Goal: Information Seeking & Learning: Learn about a topic

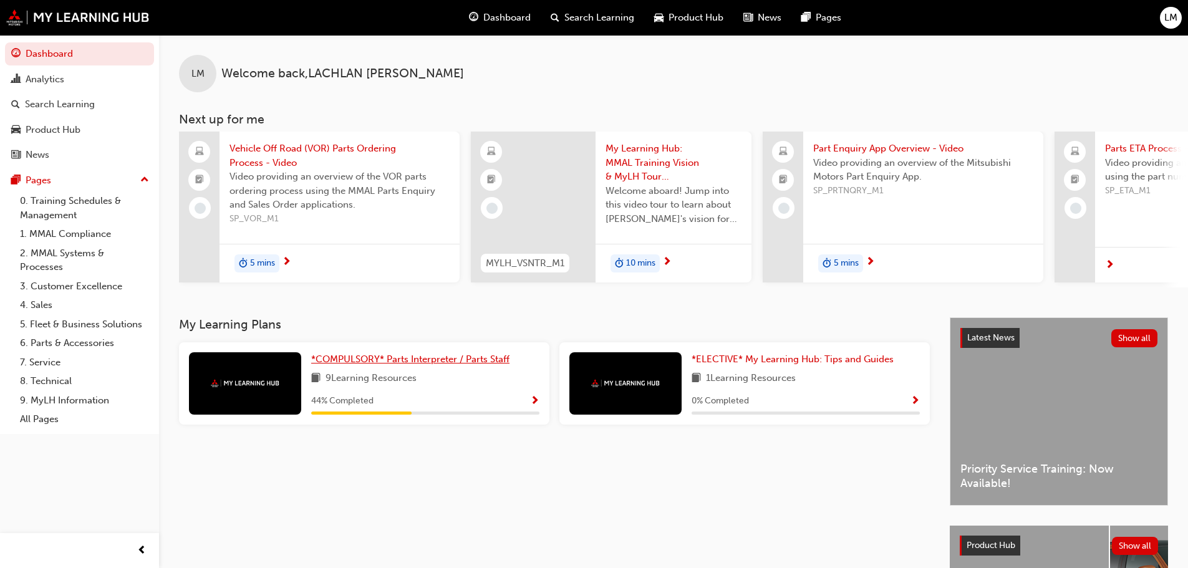
click at [396, 365] on span "*COMPULSORY* Parts Interpreter / Parts Staff" at bounding box center [410, 359] width 198 height 11
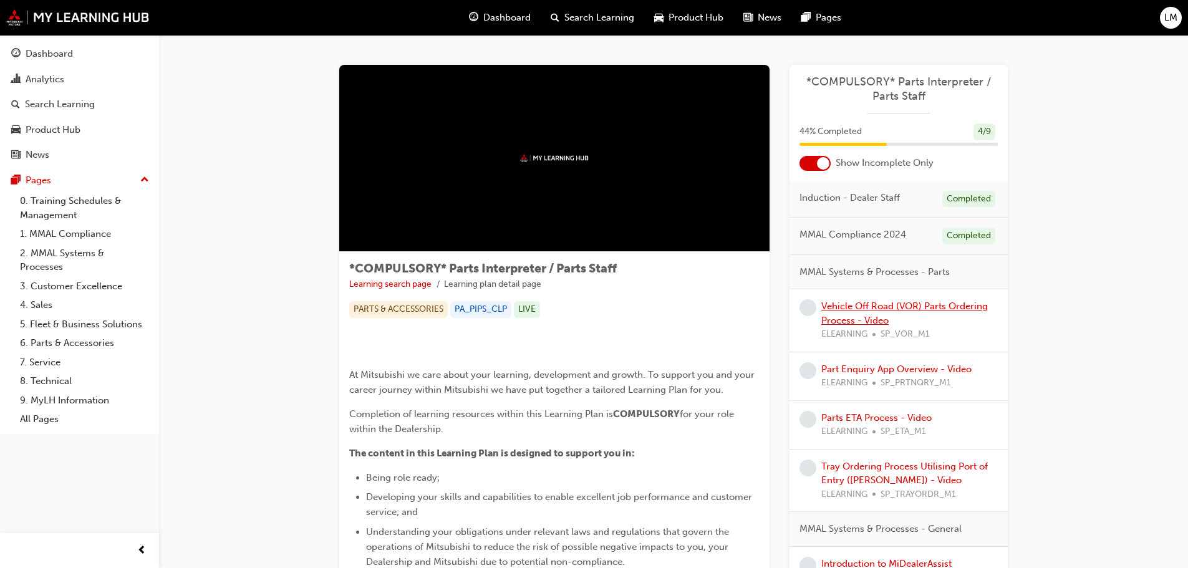
click at [850, 304] on link "Vehicle Off Road (VOR) Parts Ordering Process - Video" at bounding box center [905, 314] width 167 height 26
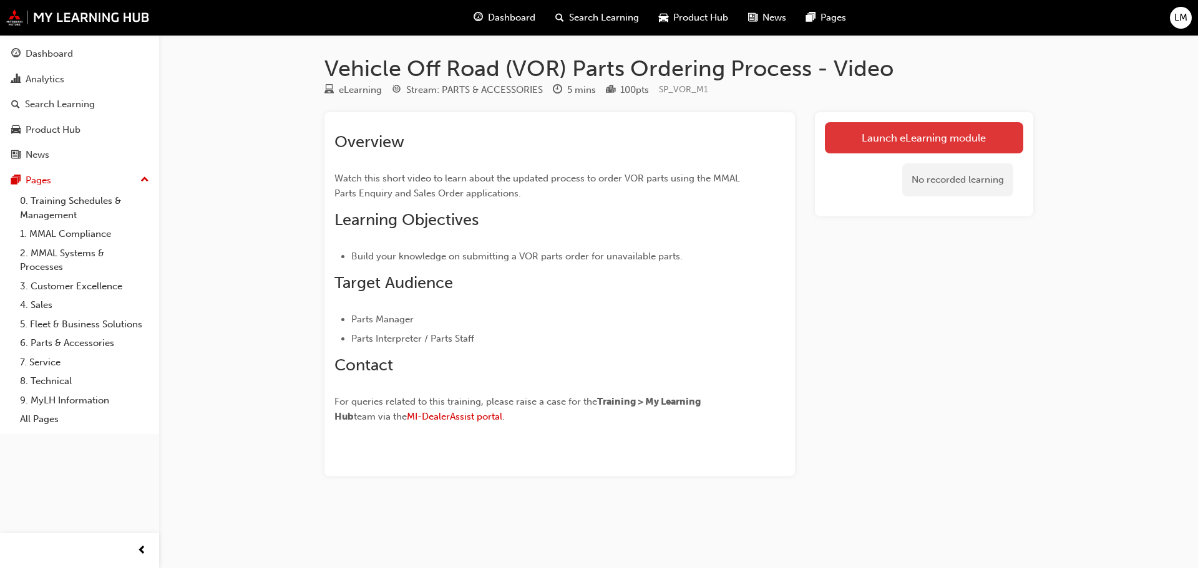
click at [914, 129] on link "Launch eLearning module" at bounding box center [924, 137] width 198 height 31
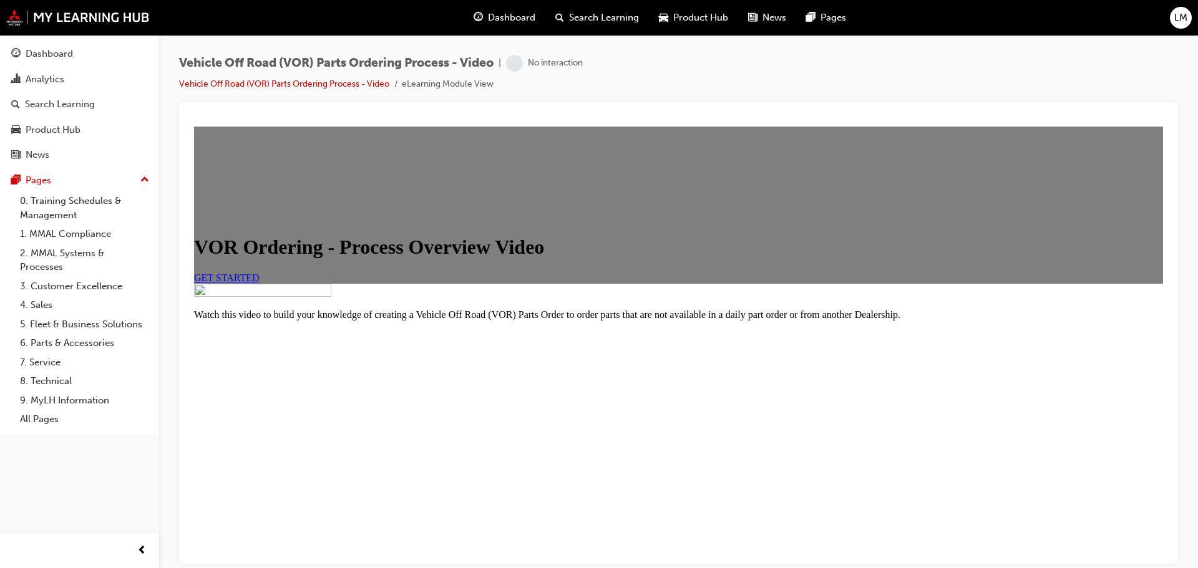
click at [260, 283] on span "GET STARTED" at bounding box center [227, 277] width 66 height 11
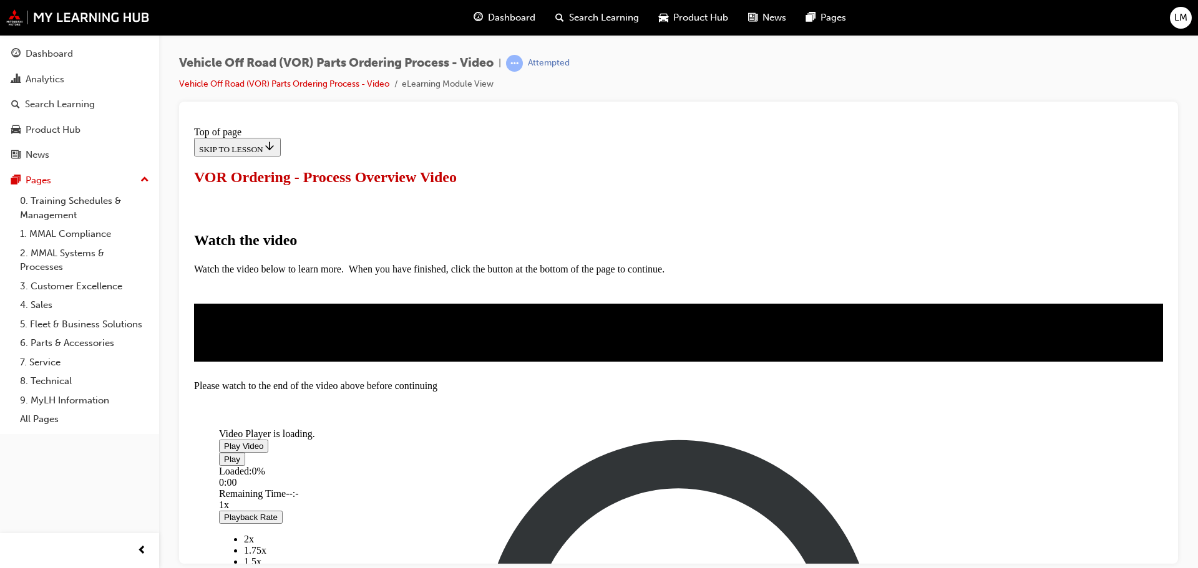
drag, startPoint x: 633, startPoint y: 141, endPoint x: 634, endPoint y: 173, distance: 32.5
click at [406, 428] on div "Video player" at bounding box center [312, 428] width 187 height 0
drag, startPoint x: 385, startPoint y: 482, endPoint x: 771, endPoint y: 483, distance: 386.2
click at [771, 483] on div "Loaded : 14.33% 3:48 0:04" at bounding box center [618, 482] width 799 height 34
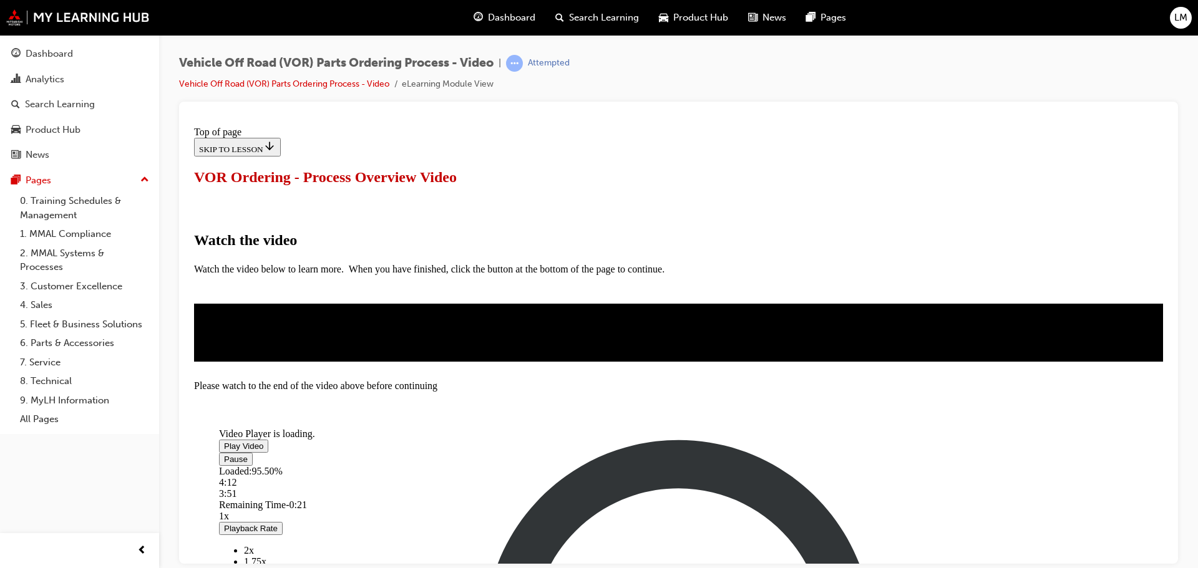
click at [888, 545] on li "2x" at bounding box center [631, 550] width 774 height 11
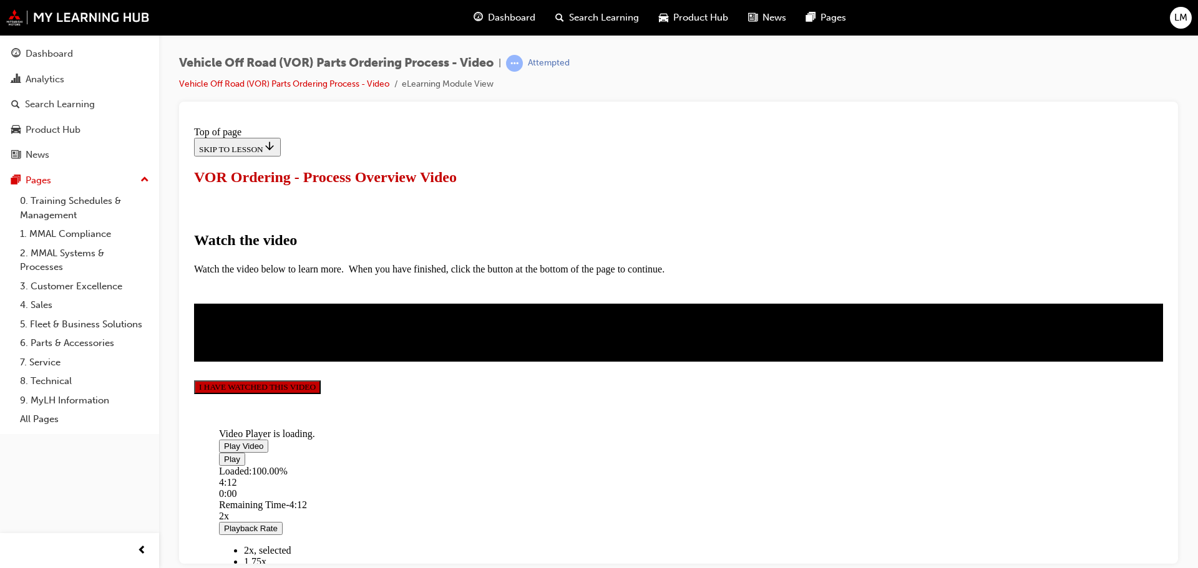
click at [321, 394] on button "I HAVE WATCHED THIS VIDEO" at bounding box center [257, 387] width 127 height 14
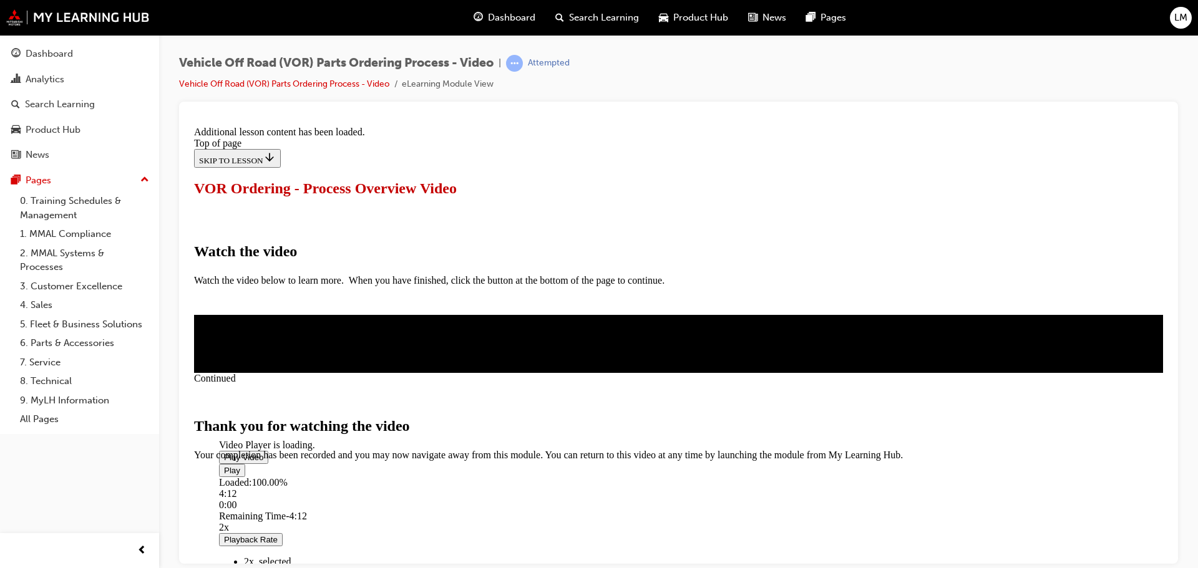
scroll to position [396, 0]
click at [271, 508] on span "CLOSE MODULE" at bounding box center [232, 513] width 77 height 11
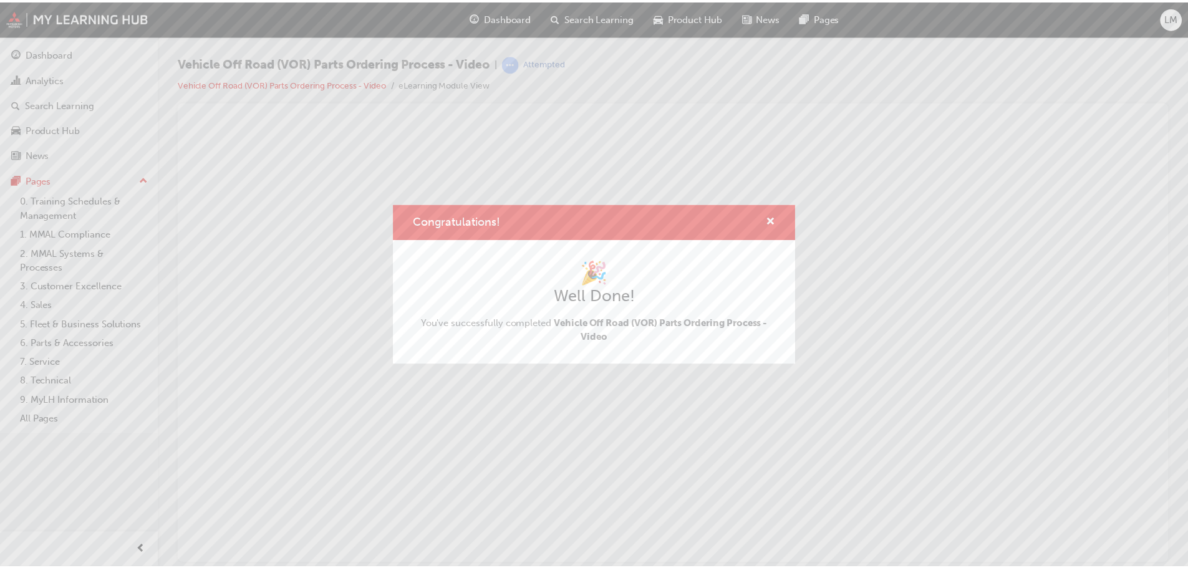
scroll to position [0, 0]
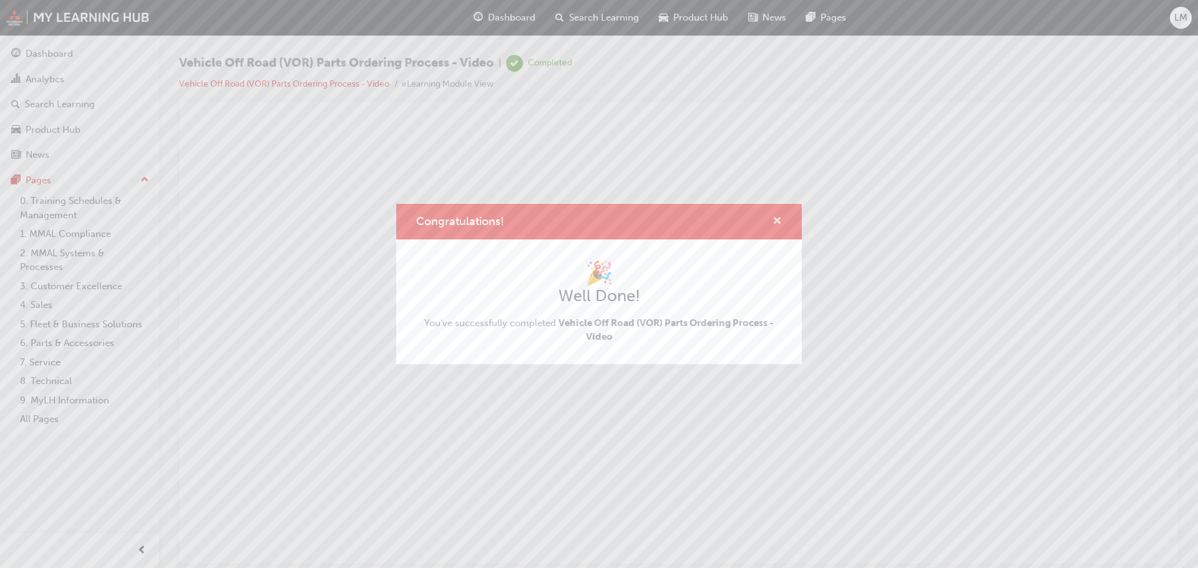
click at [776, 225] on span "cross-icon" at bounding box center [776, 221] width 9 height 11
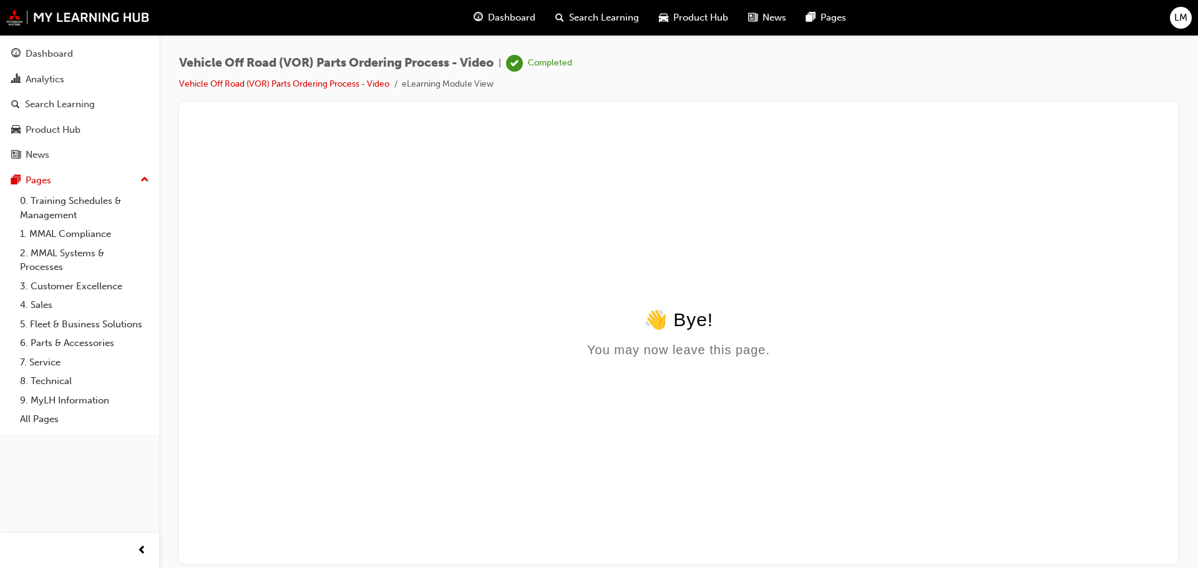
click at [504, 22] on span "Dashboard" at bounding box center [511, 18] width 47 height 14
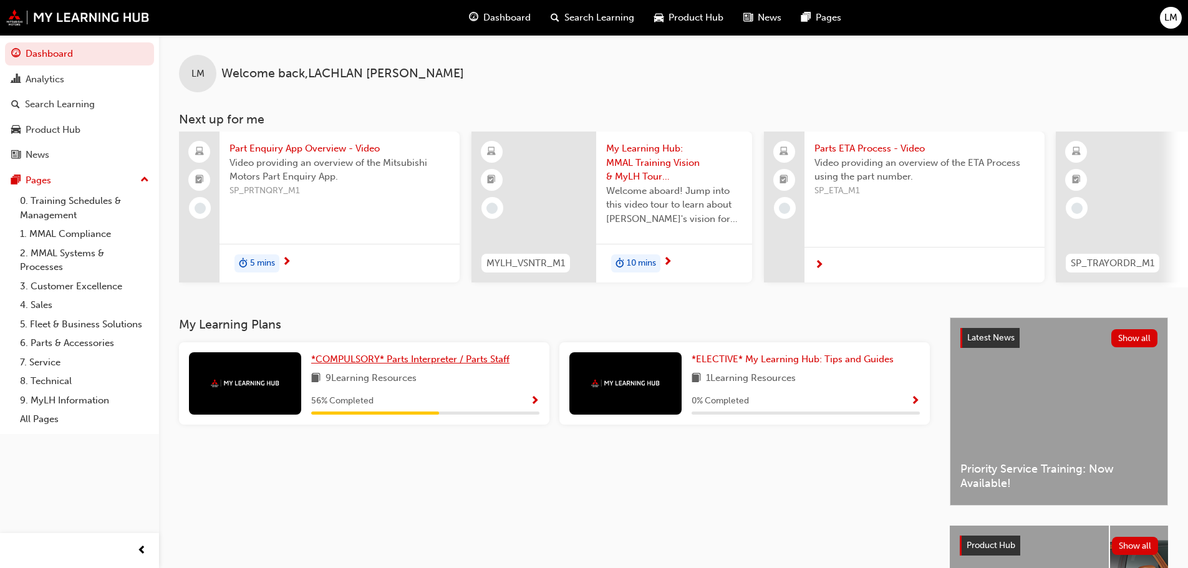
click at [419, 365] on span "*COMPULSORY* Parts Interpreter / Parts Staff" at bounding box center [410, 359] width 198 height 11
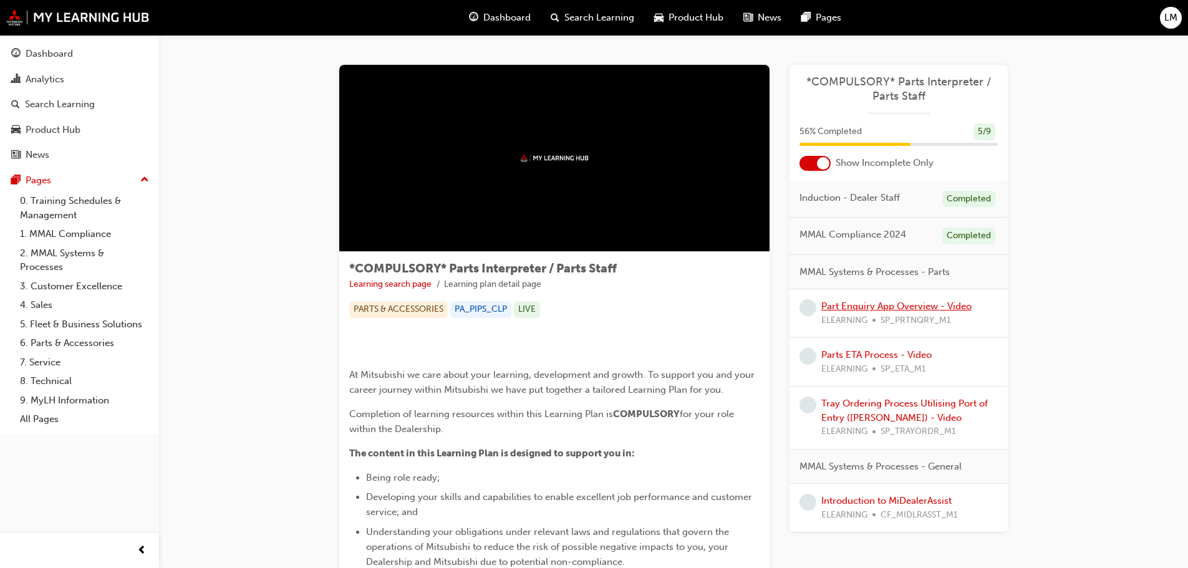
click at [889, 310] on link "Part Enquiry App Overview - Video" at bounding box center [897, 306] width 150 height 11
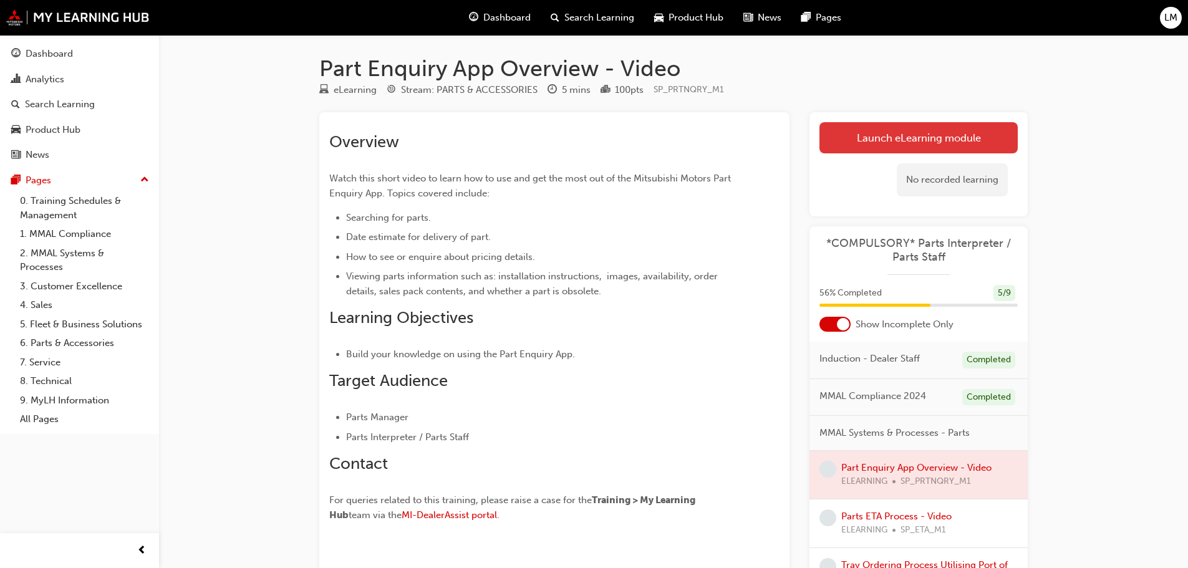
click at [897, 147] on link "Launch eLearning module" at bounding box center [919, 137] width 198 height 31
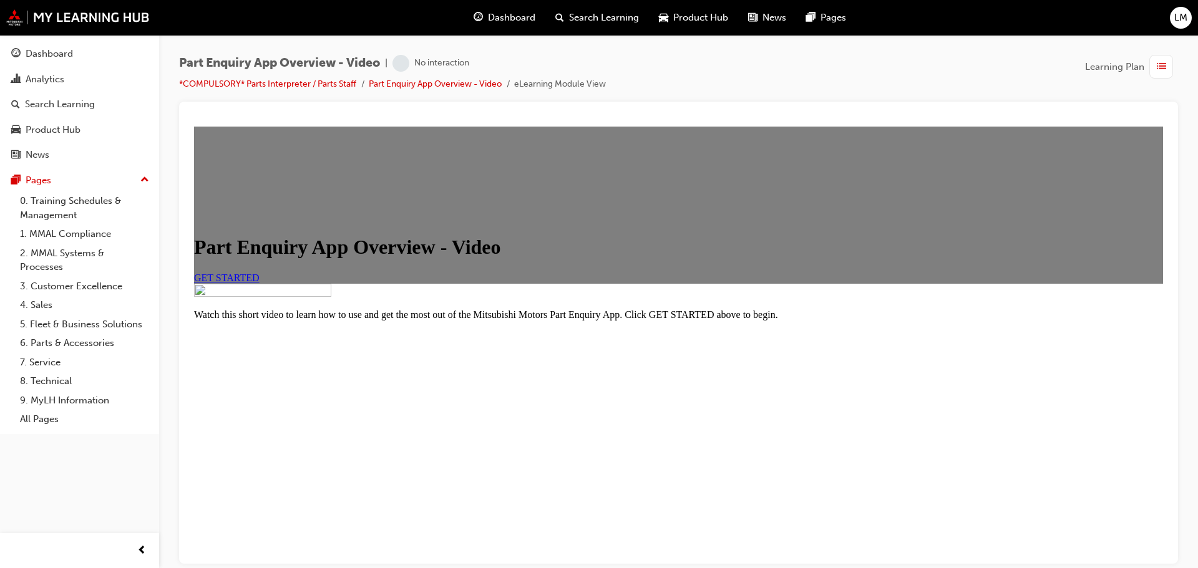
scroll to position [149, 0]
click at [260, 272] on span "GET STARTED" at bounding box center [227, 277] width 66 height 11
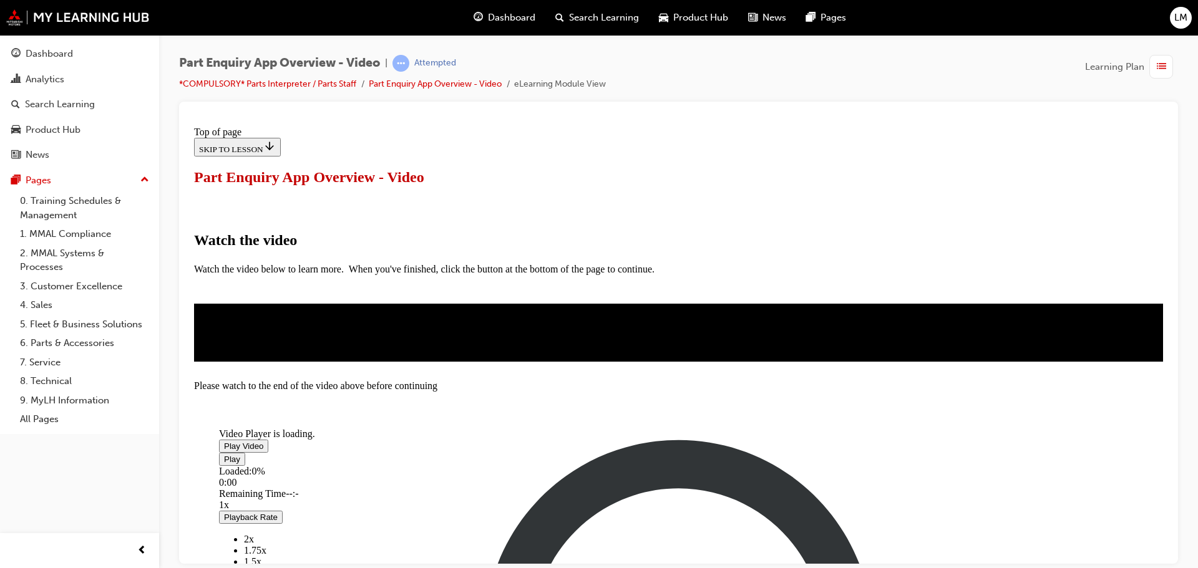
click at [224, 441] on span "Video player" at bounding box center [224, 445] width 0 height 9
drag, startPoint x: 378, startPoint y: 485, endPoint x: 800, endPoint y: 485, distance: 422.4
click at [800, 485] on div "Loaded : 4.14% 5:30 0:00" at bounding box center [618, 482] width 799 height 34
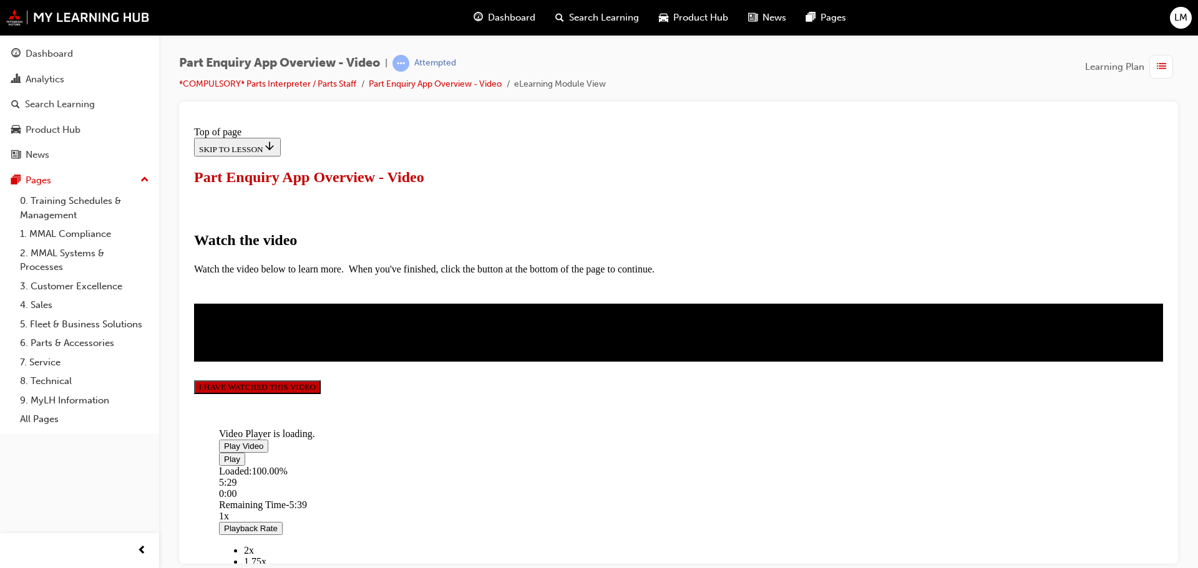
click at [321, 394] on button "I HAVE WATCHED THIS VIDEO" at bounding box center [257, 387] width 127 height 14
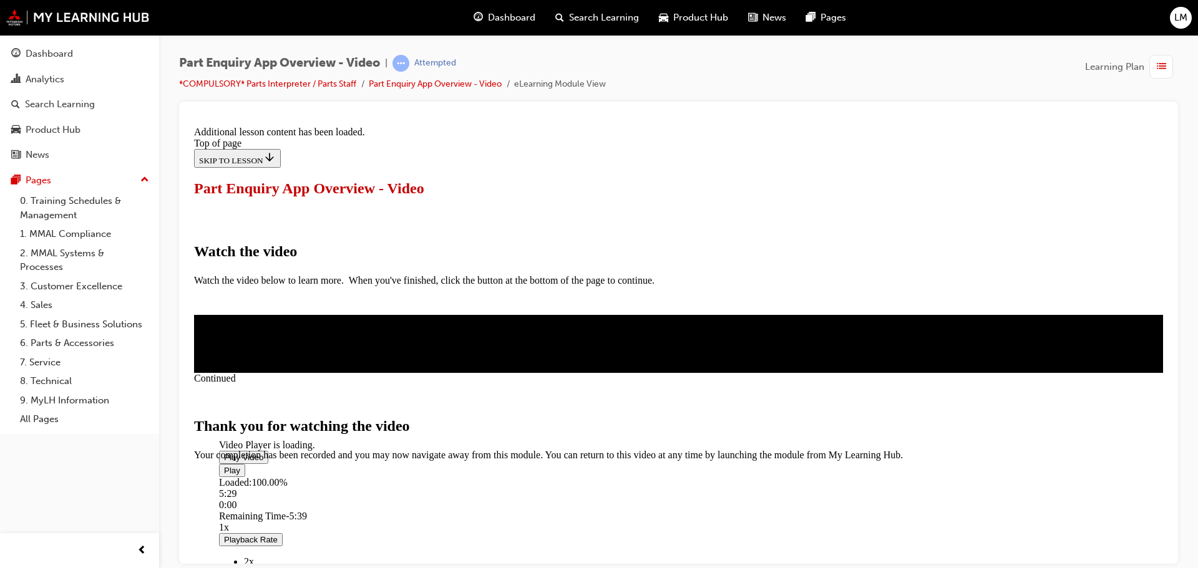
scroll to position [396, 0]
click at [271, 508] on span "CLOSE MODULE" at bounding box center [232, 513] width 77 height 11
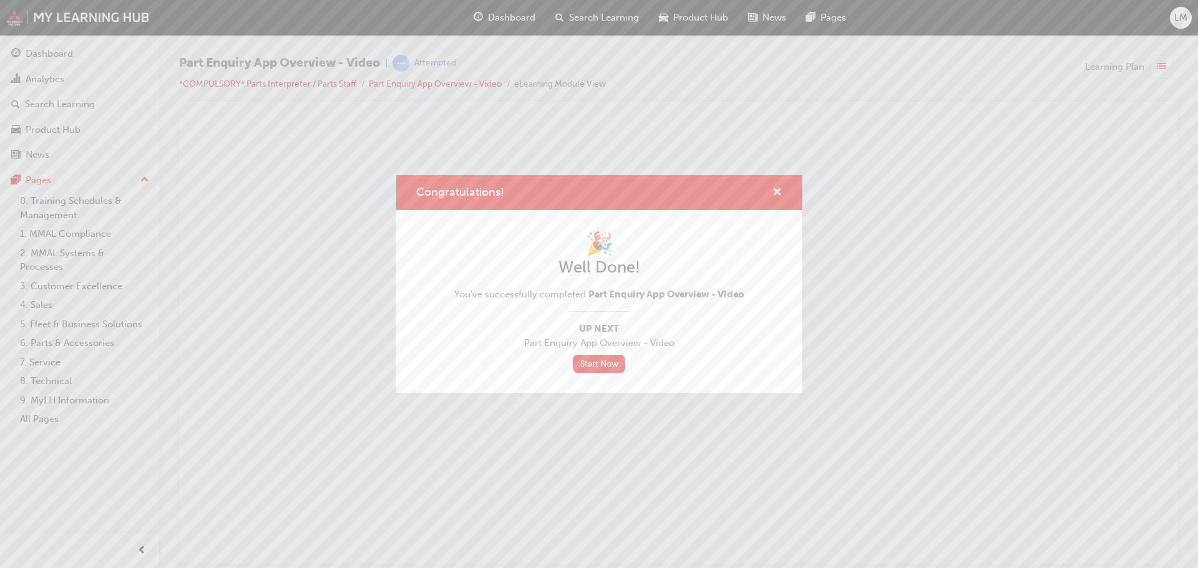
scroll to position [0, 0]
click at [582, 364] on link "Start Now" at bounding box center [599, 364] width 52 height 18
click at [777, 196] on span "cross-icon" at bounding box center [776, 193] width 9 height 11
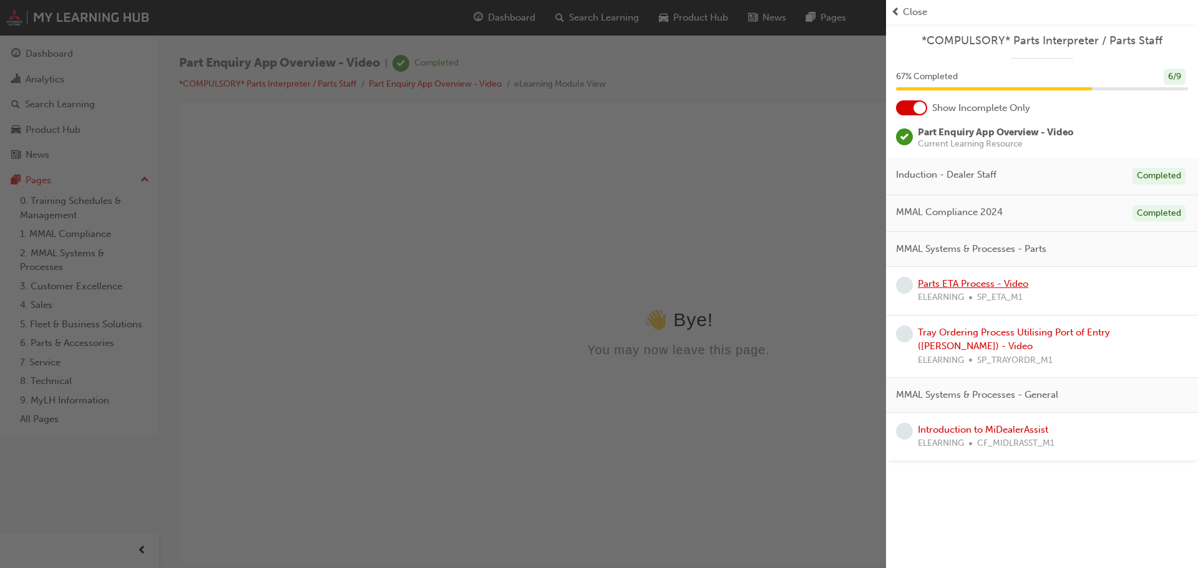
click at [950, 287] on link "Parts ETA Process - Video" at bounding box center [973, 283] width 110 height 11
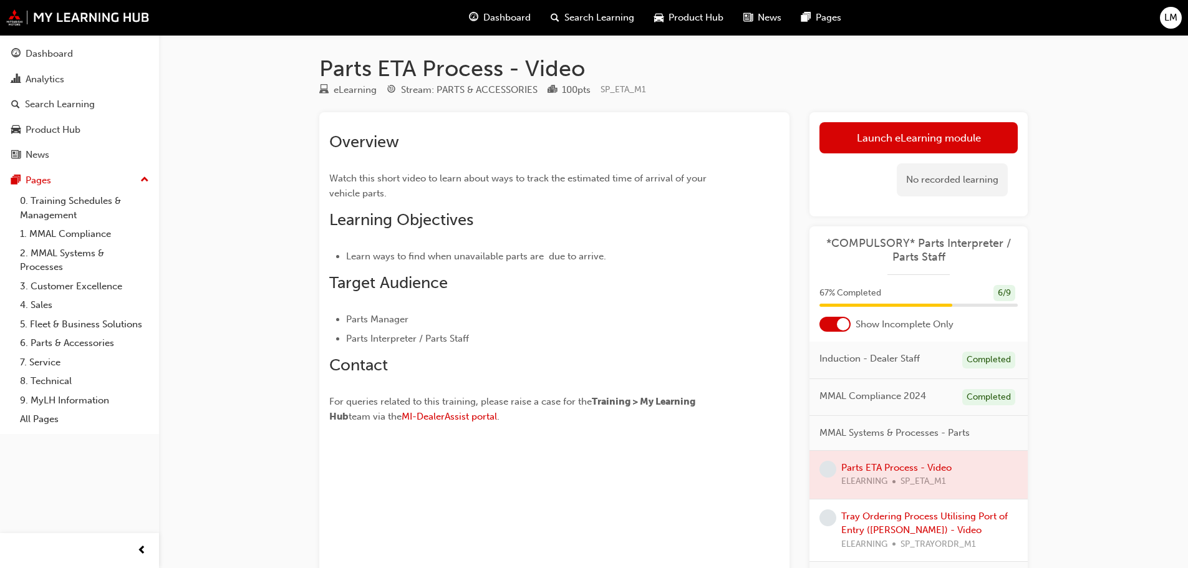
click at [893, 132] on link "Launch eLearning module" at bounding box center [919, 137] width 198 height 31
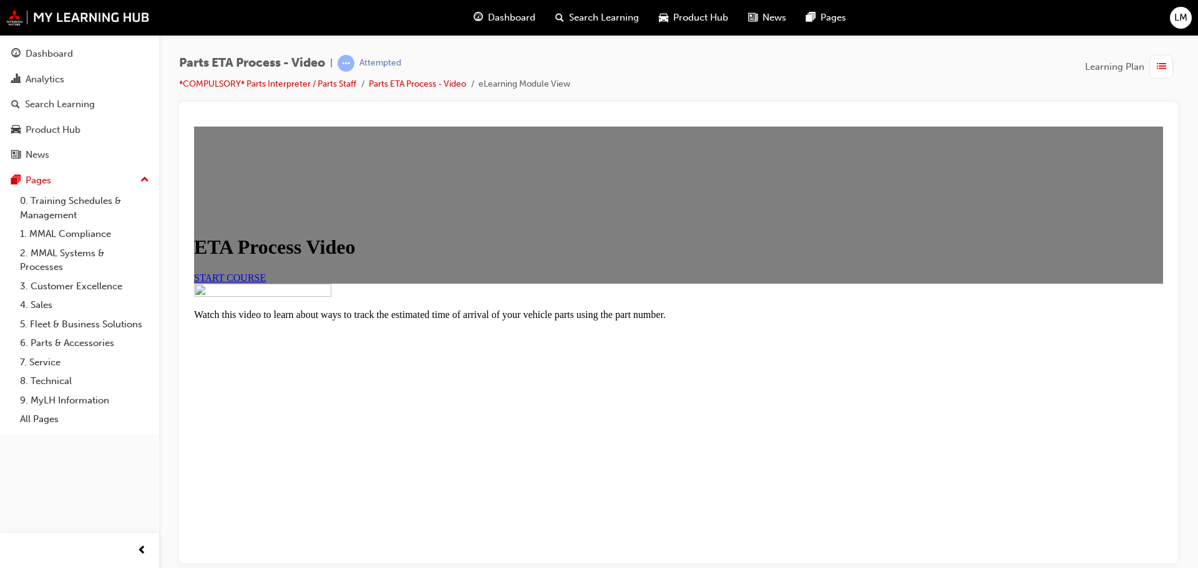
scroll to position [96, 0]
click at [266, 272] on link "START COURSE" at bounding box center [230, 277] width 72 height 11
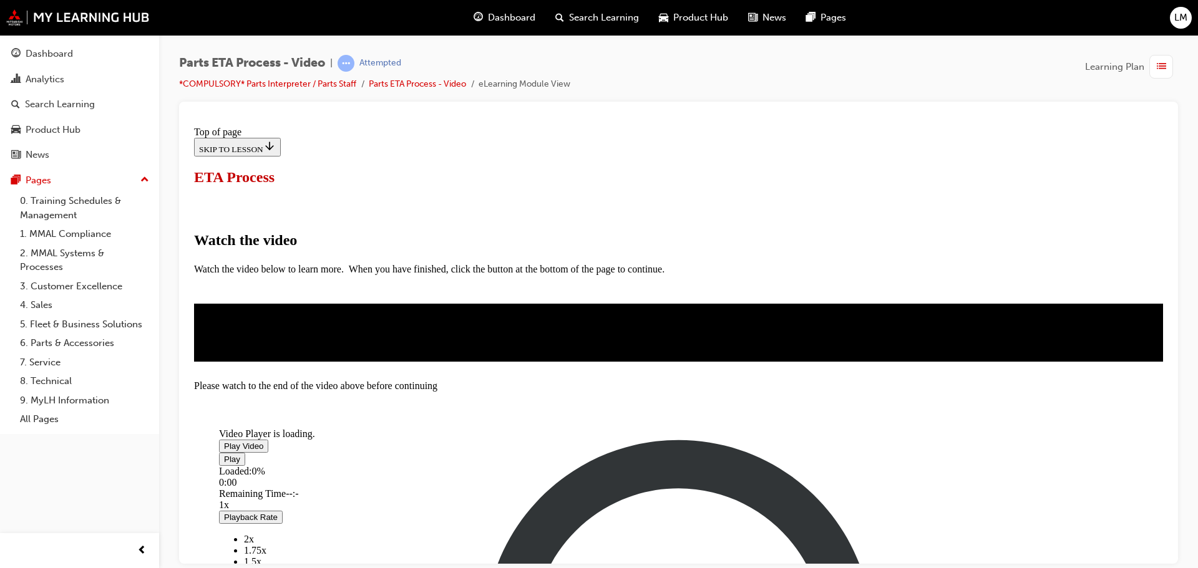
click at [224, 441] on span "Video player" at bounding box center [224, 445] width 0 height 9
drag, startPoint x: 382, startPoint y: 421, endPoint x: 796, endPoint y: 418, distance: 413.6
click at [796, 465] on div "Loaded : 4.71% 5:43 0:04" at bounding box center [618, 482] width 799 height 34
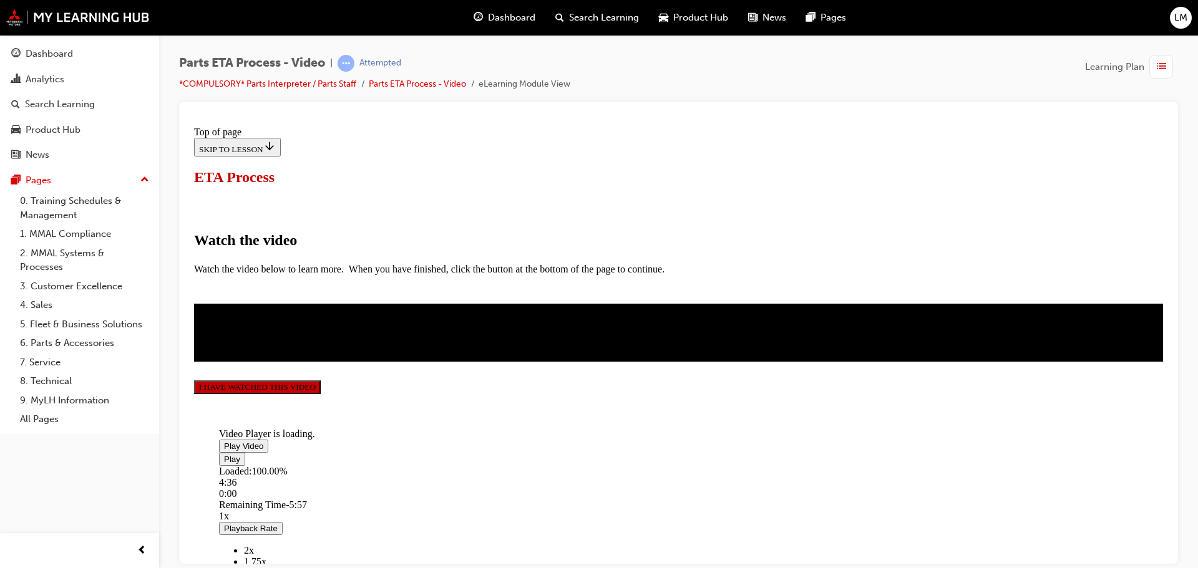
click at [321, 394] on button "I HAVE WATCHED THIS VIDEO" at bounding box center [257, 387] width 127 height 14
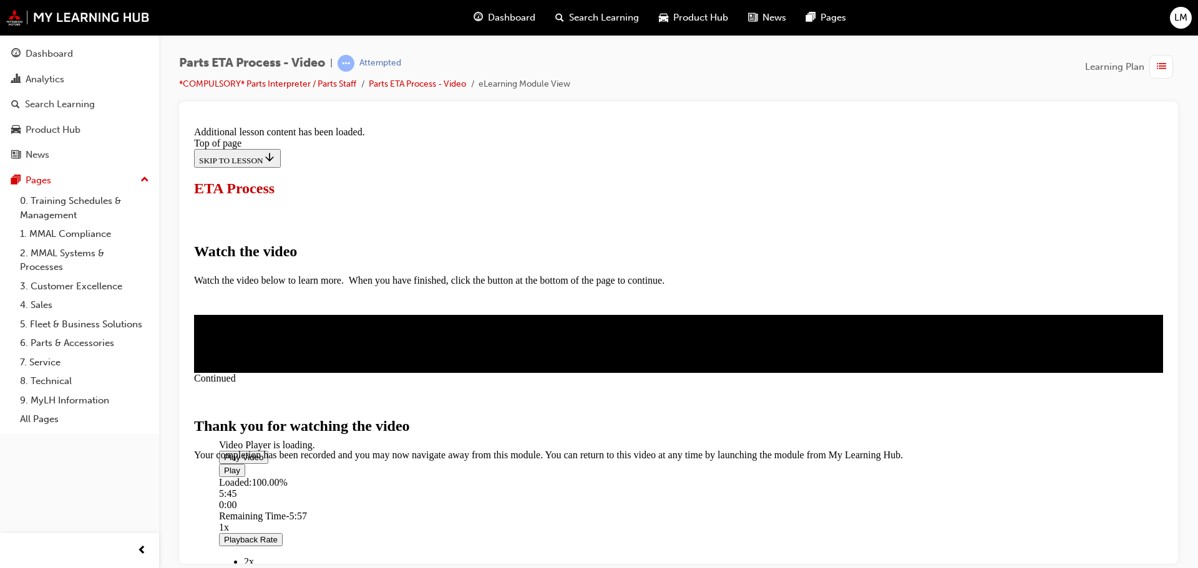
scroll to position [396, 0]
click at [271, 508] on span "CLOSE MODULE" at bounding box center [232, 513] width 77 height 11
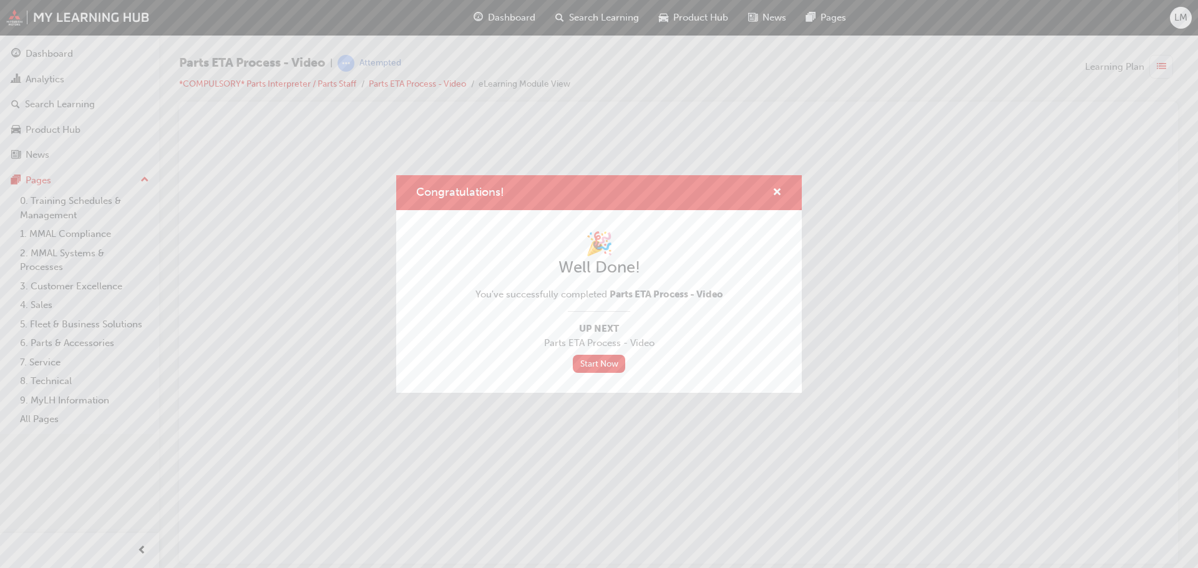
scroll to position [0, 0]
click at [596, 373] on link "Start Now" at bounding box center [599, 364] width 52 height 18
click at [784, 191] on div "Congratulations!" at bounding box center [599, 193] width 406 height 36
click at [774, 193] on span "cross-icon" at bounding box center [776, 193] width 9 height 11
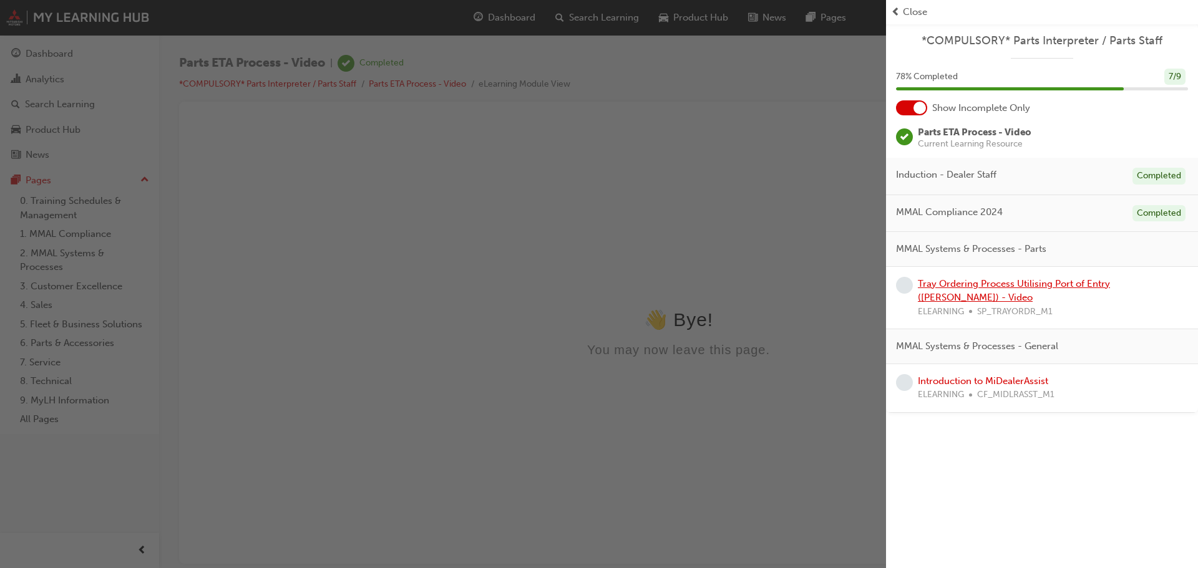
click at [991, 278] on link "Tray Ordering Process Utilising Port of Entry ([PERSON_NAME]) - Video" at bounding box center [1014, 291] width 192 height 26
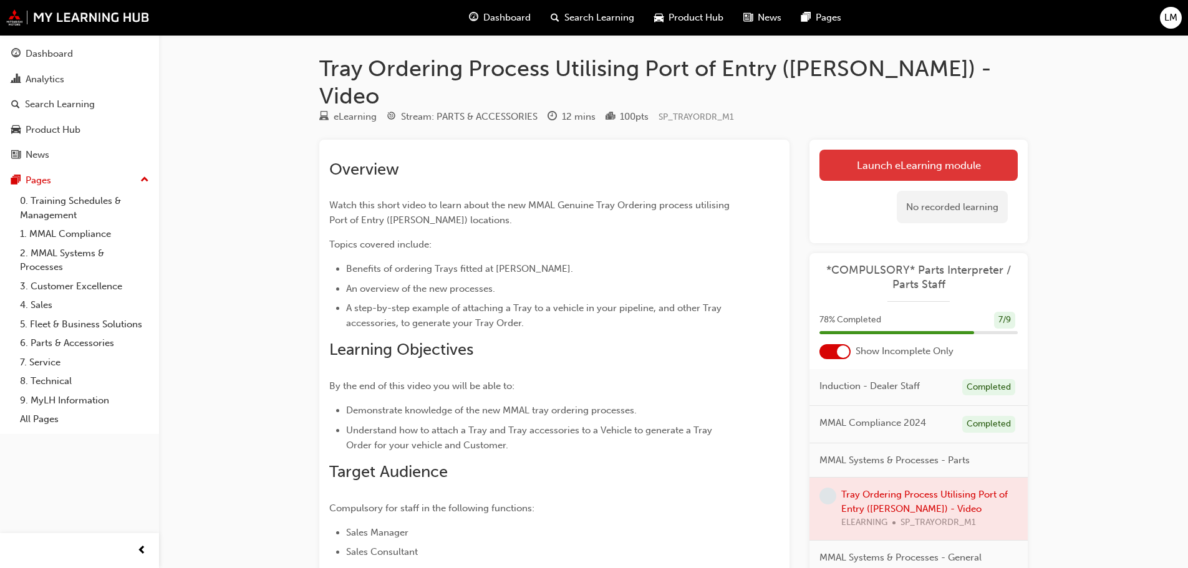
click at [915, 151] on link "Launch eLearning module" at bounding box center [919, 165] width 198 height 31
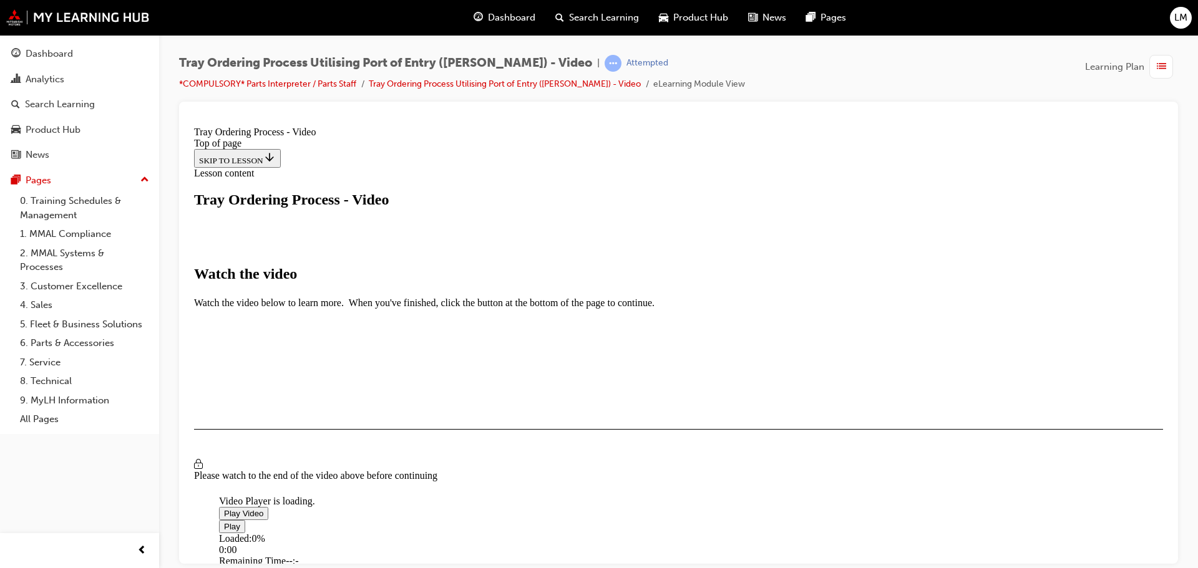
click at [224, 508] on span "Video player" at bounding box center [224, 512] width 0 height 9
click at [801, 533] on div "Loaded : 2.30% 11:22 11:23" at bounding box center [811, 550] width 1184 height 34
click at [321, 472] on button "I HAVE WATCHED THIS VIDEO" at bounding box center [257, 466] width 127 height 14
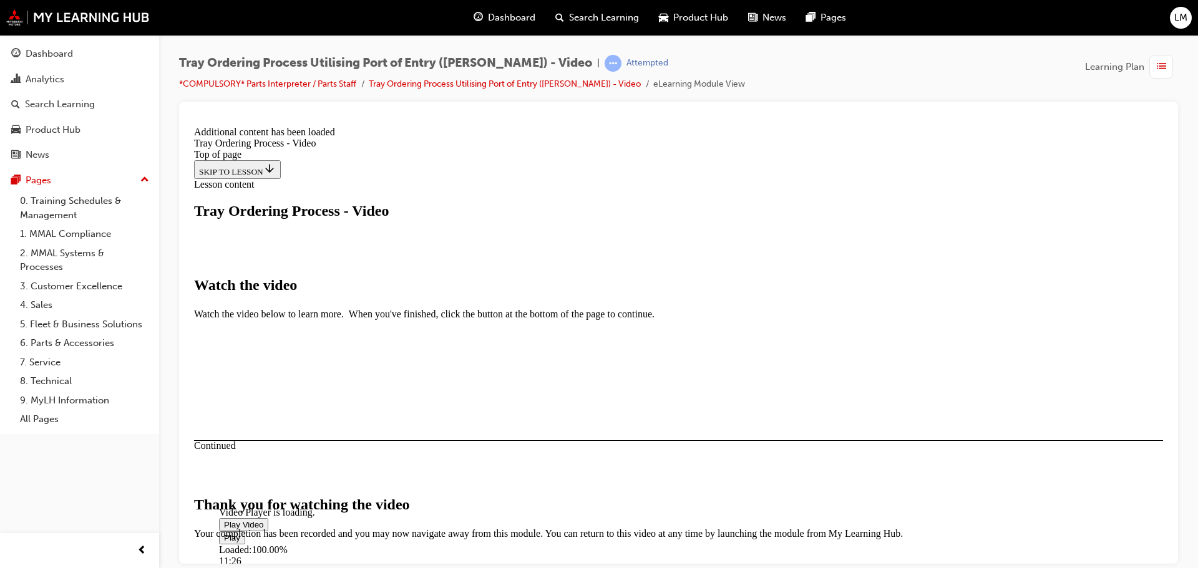
scroll to position [396, 0]
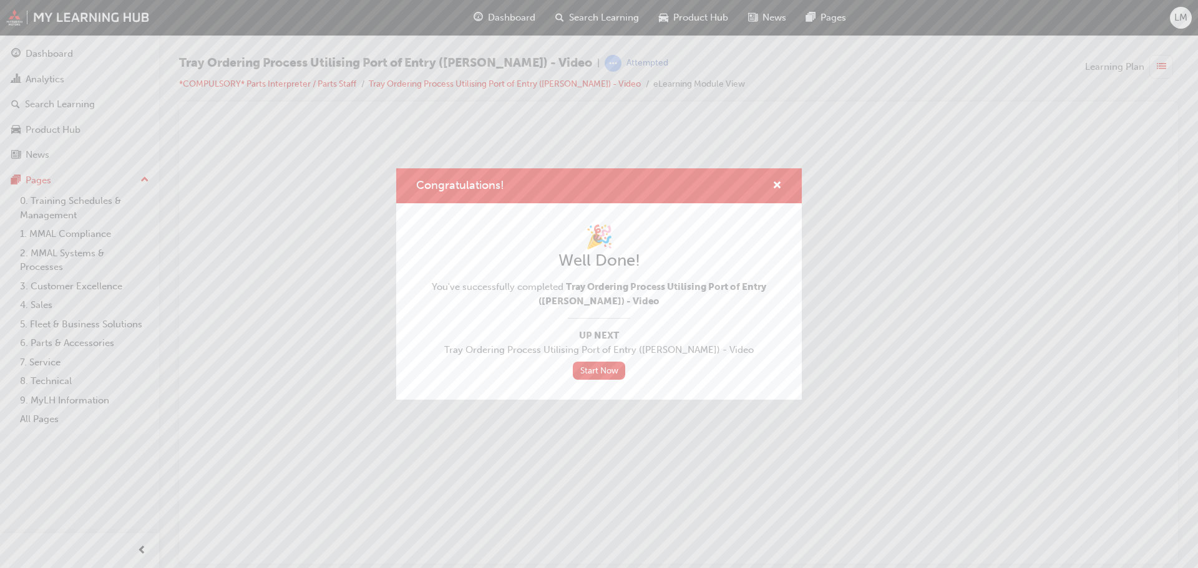
scroll to position [0, 0]
click at [613, 363] on link "Start Now" at bounding box center [599, 371] width 52 height 18
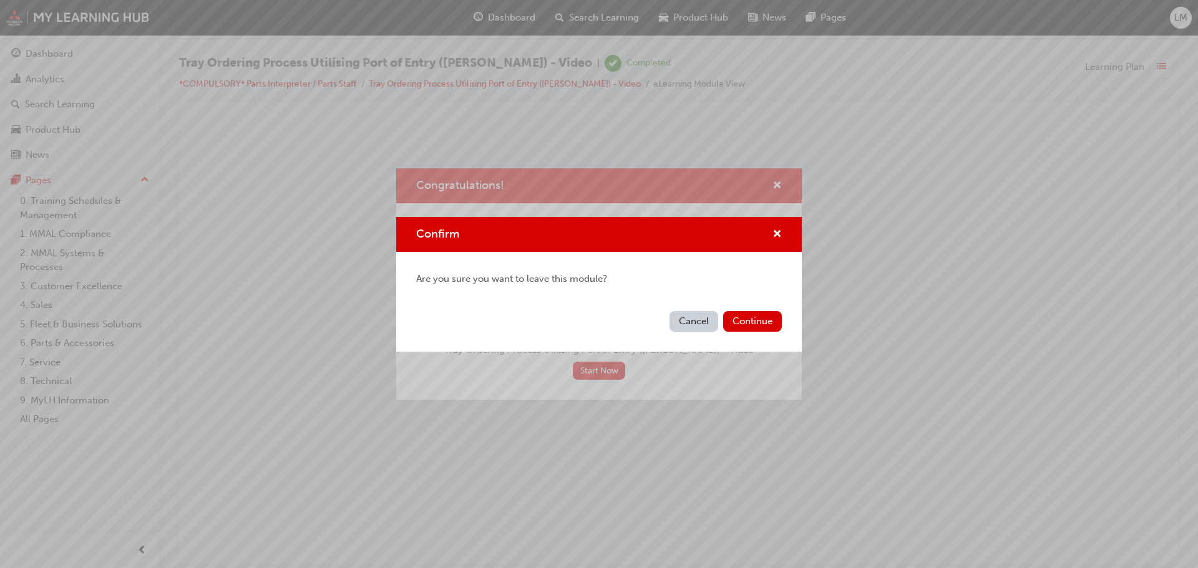
click at [700, 328] on button "Cancel" at bounding box center [693, 321] width 49 height 21
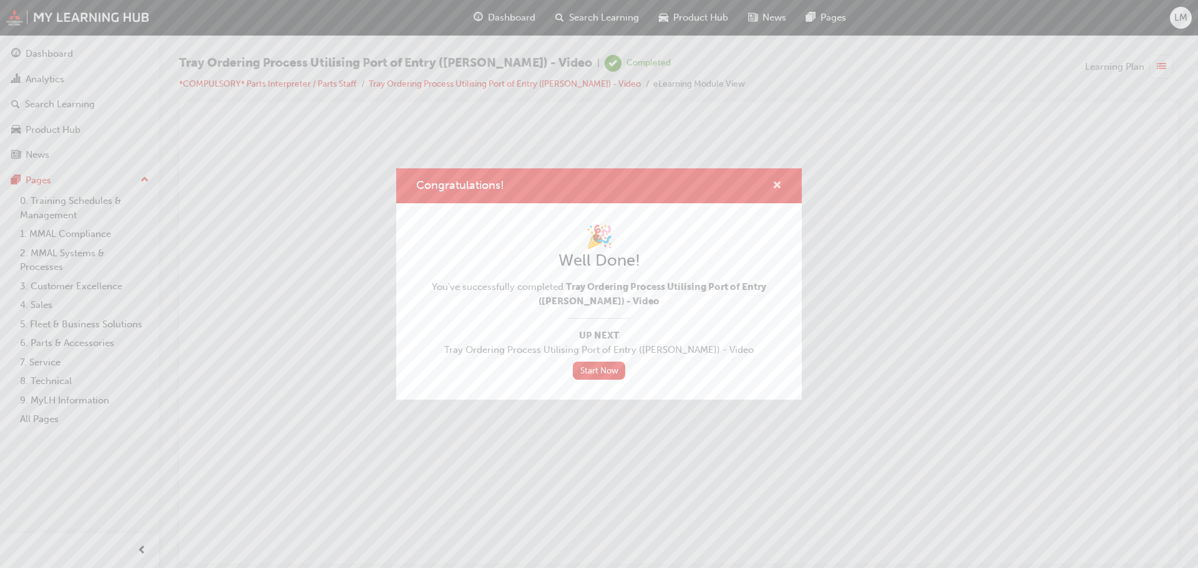
click at [775, 191] on span "cross-icon" at bounding box center [776, 186] width 9 height 11
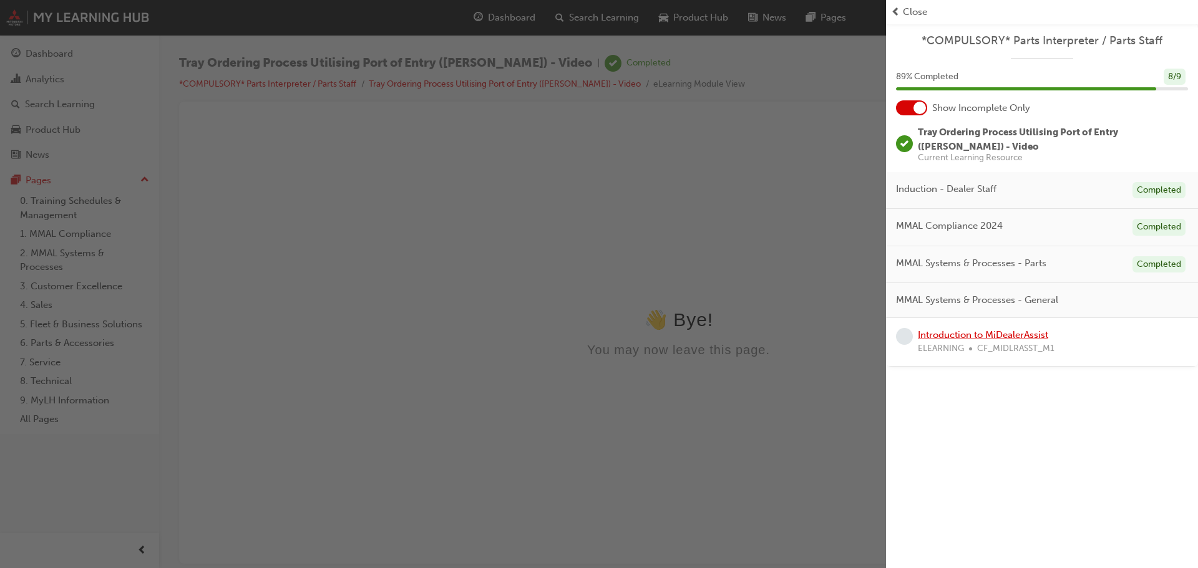
click at [963, 329] on link "Introduction to MiDealerAssist" at bounding box center [983, 334] width 130 height 11
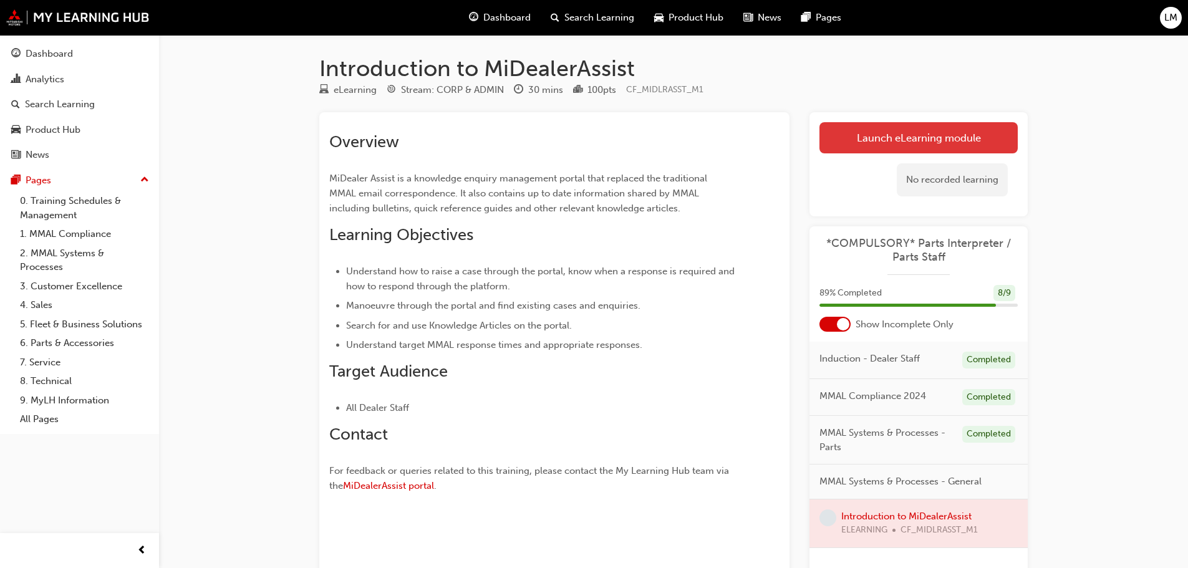
click at [923, 139] on link "Launch eLearning module" at bounding box center [919, 137] width 198 height 31
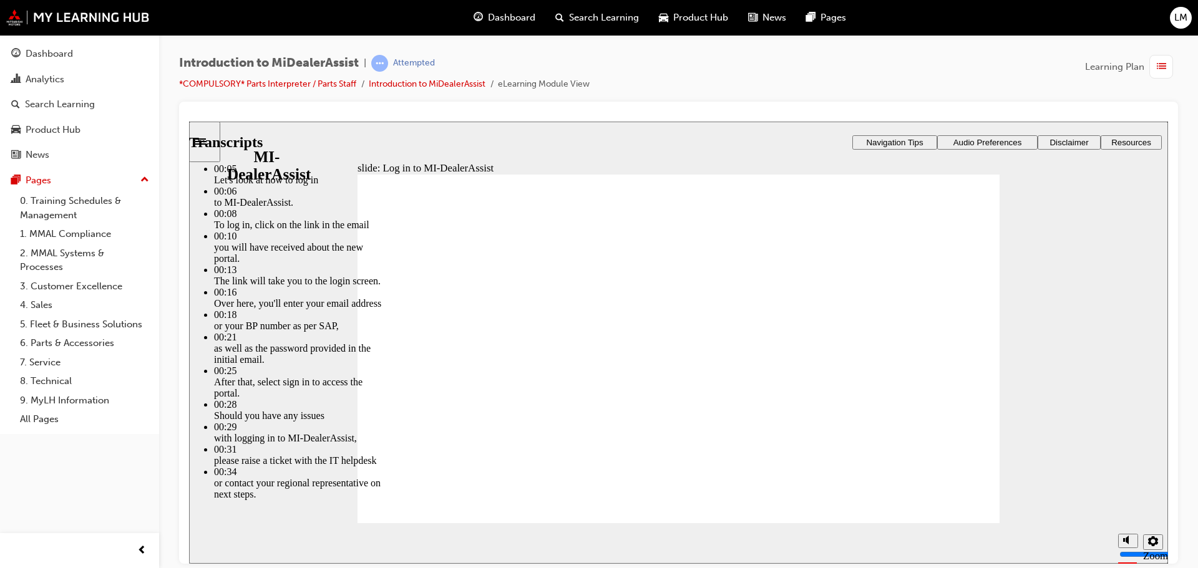
type input "42"
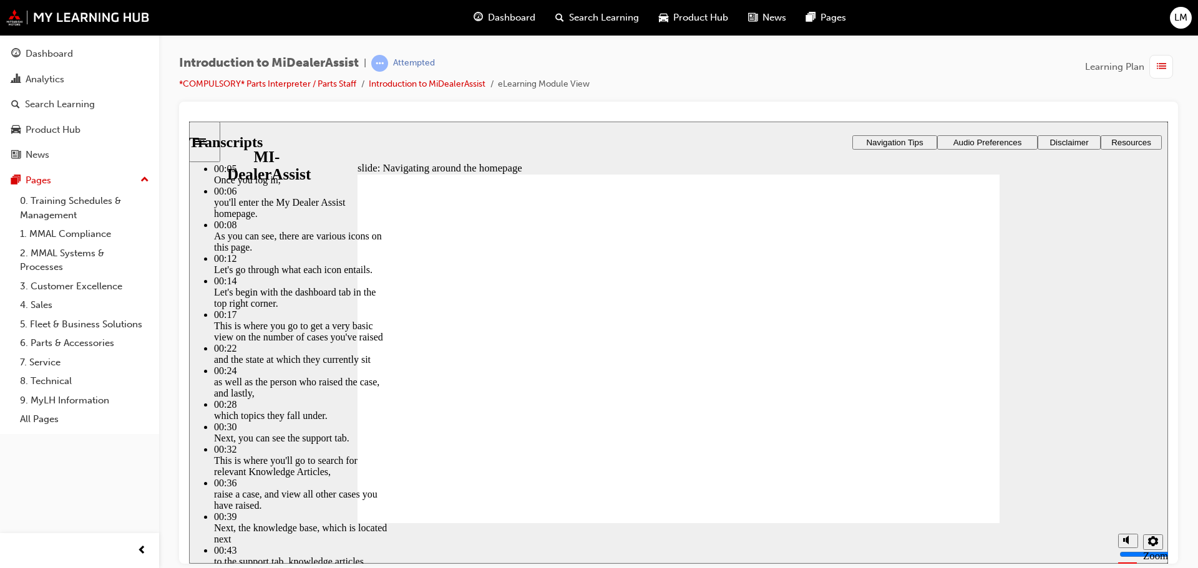
type input "144"
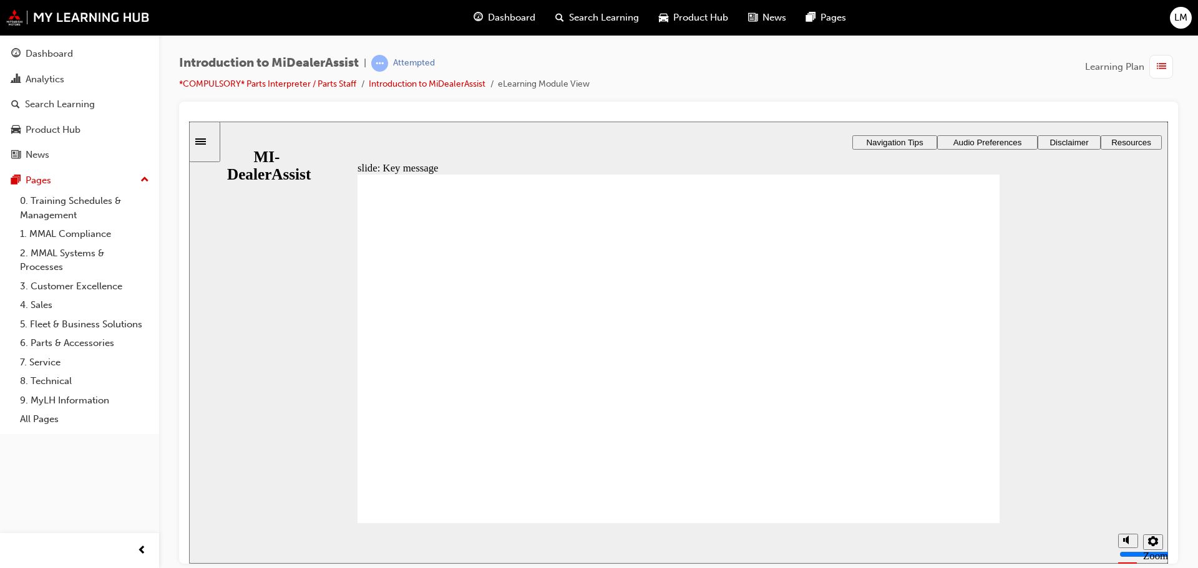
radio input "true"
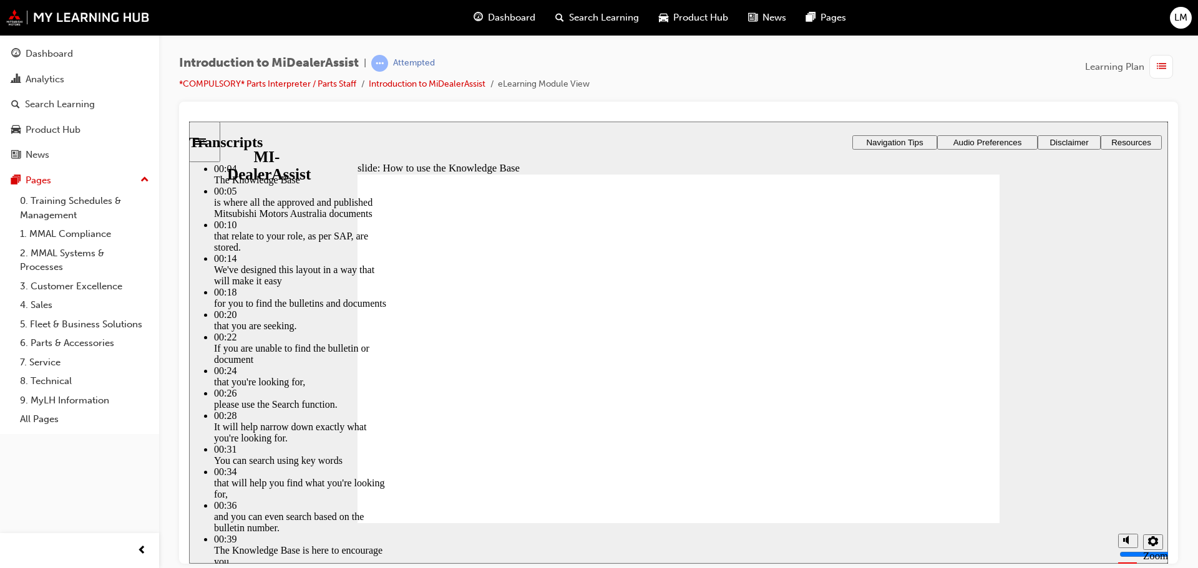
type input "51"
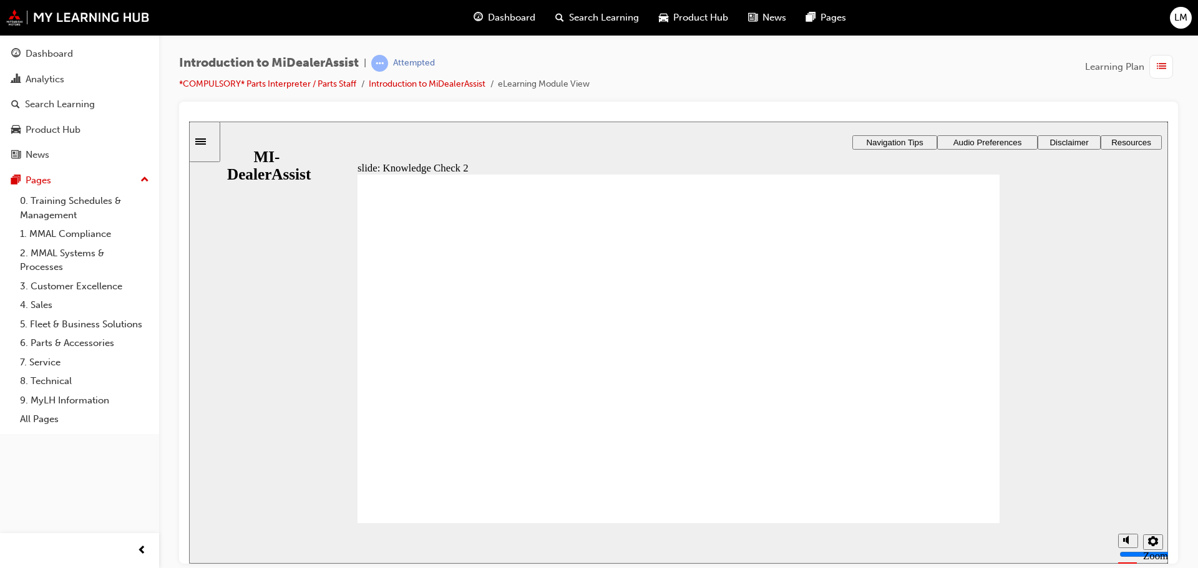
radio input "false"
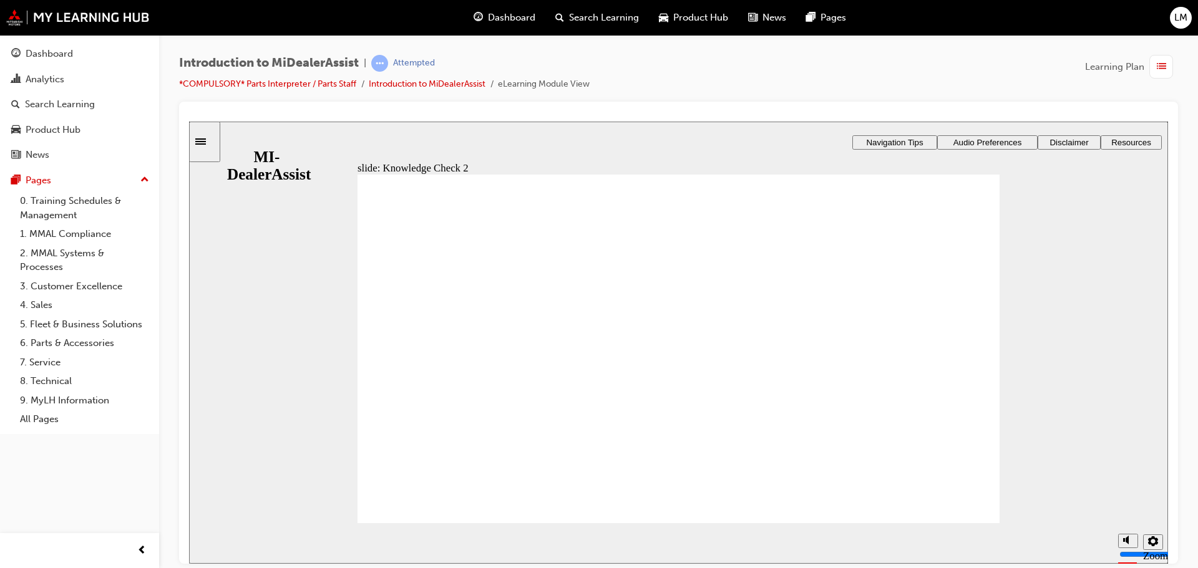
drag, startPoint x: 527, startPoint y: 503, endPoint x: 483, endPoint y: 401, distance: 111.2
radio input "false"
radio input "true"
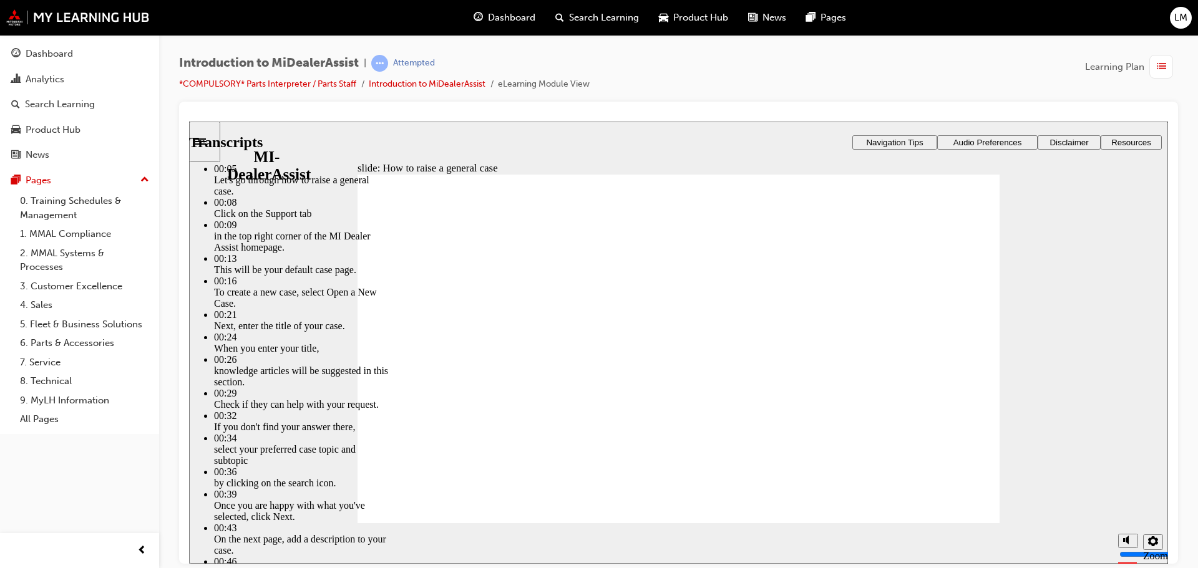
type input "85"
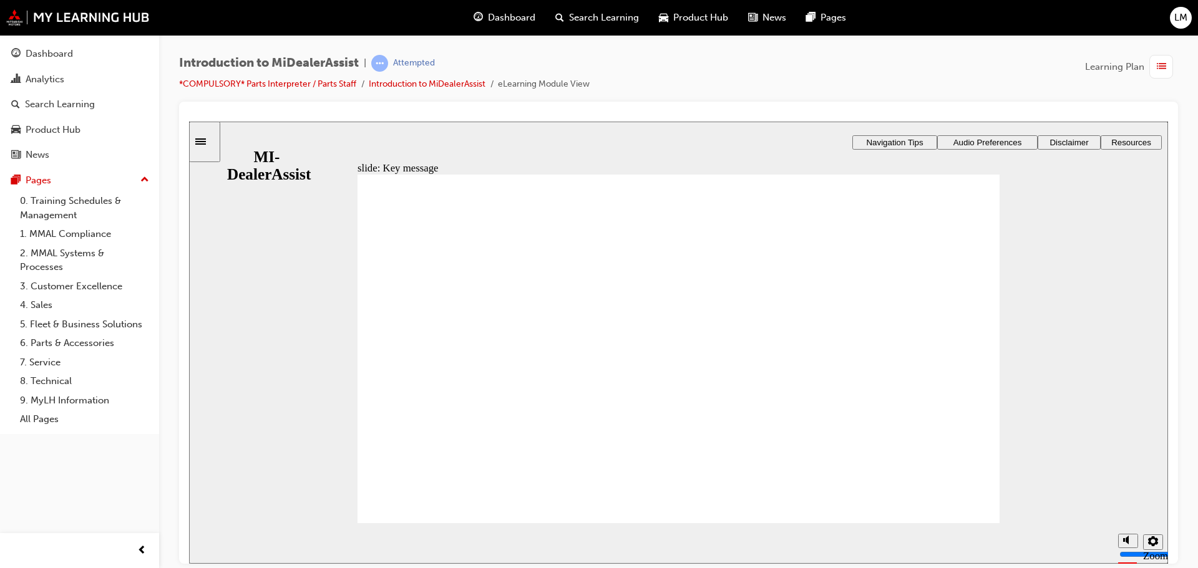
drag, startPoint x: 1160, startPoint y: 403, endPoint x: 1074, endPoint y: 445, distance: 96.3
click at [1160, 403] on div "slide: Key message Rectangle 1 Rectangle 3 quote icon 1 Case tip: Add relevant …" at bounding box center [678, 342] width 979 height 442
checkbox input "true"
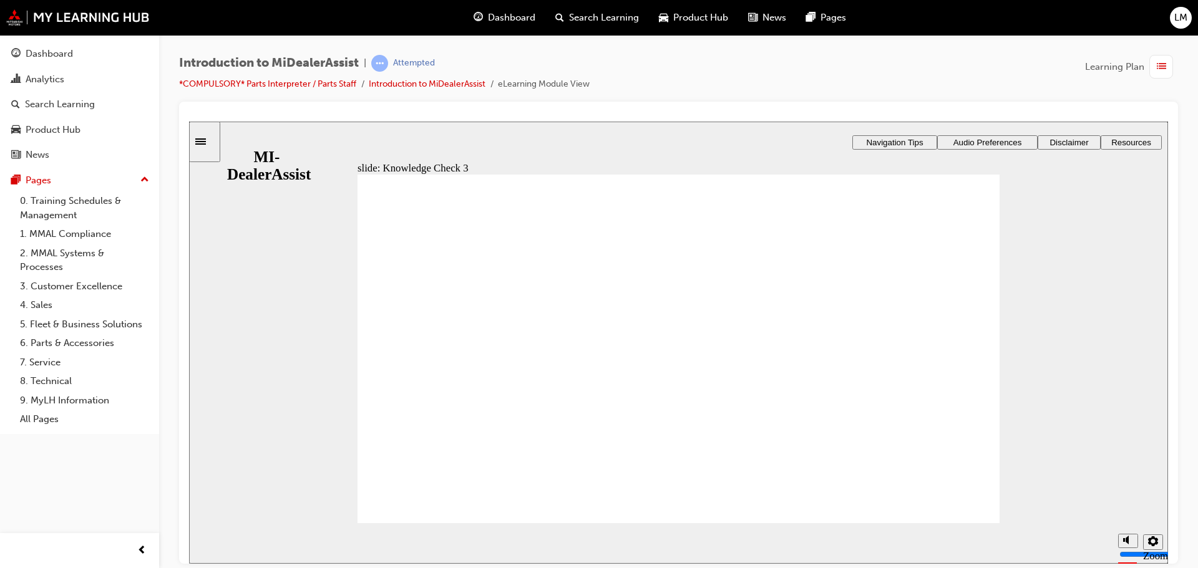
checkbox input "true"
drag, startPoint x: 596, startPoint y: 372, endPoint x: 585, endPoint y: 406, distance: 34.9
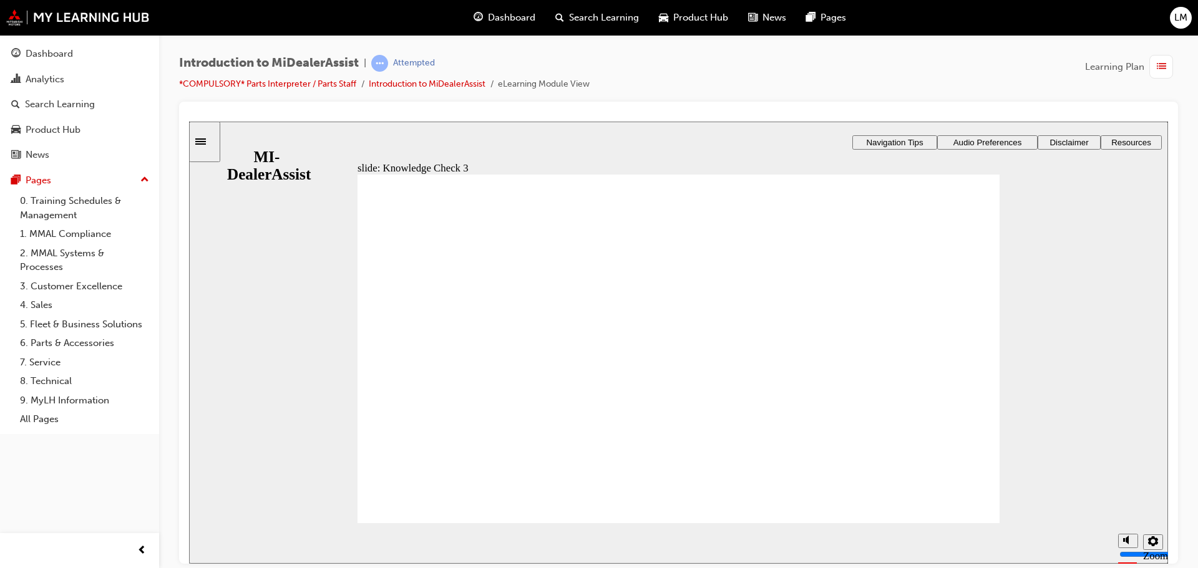
checkbox input "true"
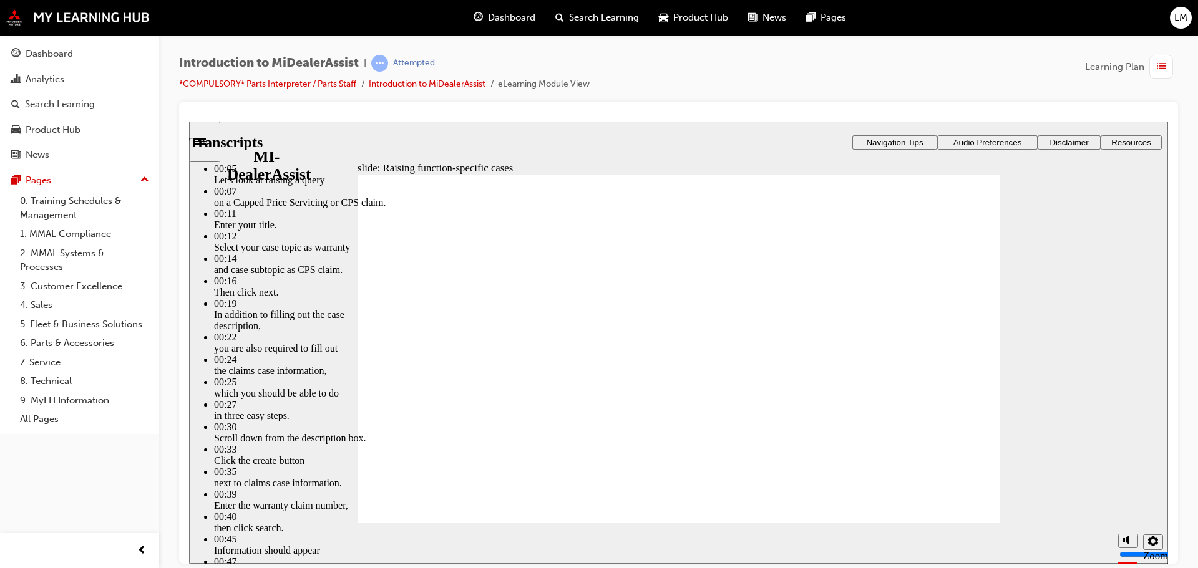
type input "80"
type input "52"
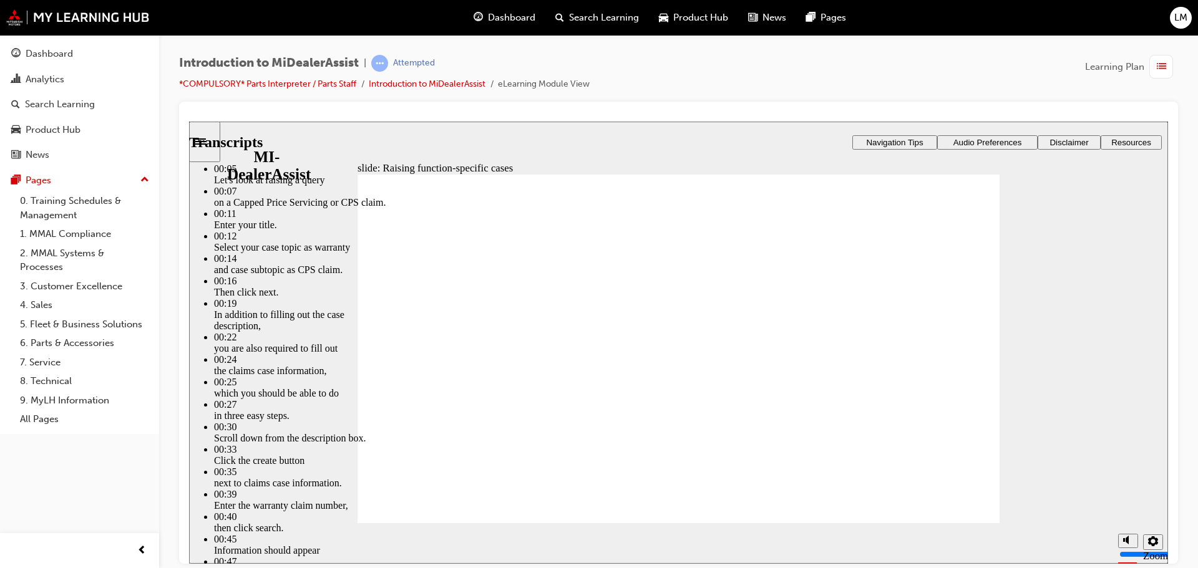
type input "80"
type input "46"
click at [940, 526] on section "Playback Speed 2 1.75 1.5 1.25" at bounding box center [678, 543] width 979 height 41
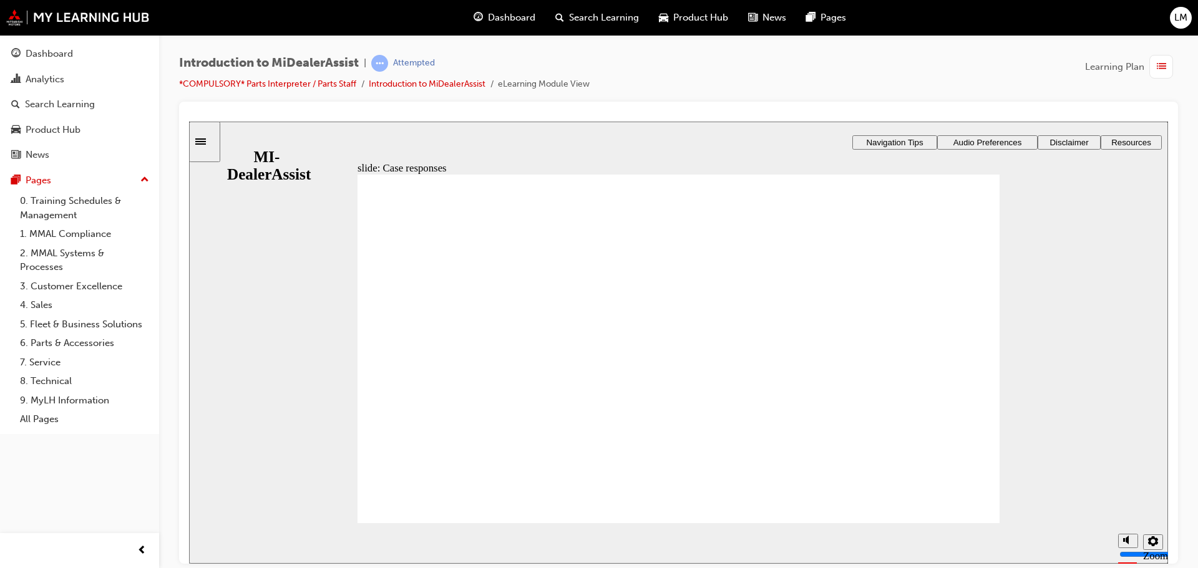
radio input "true"
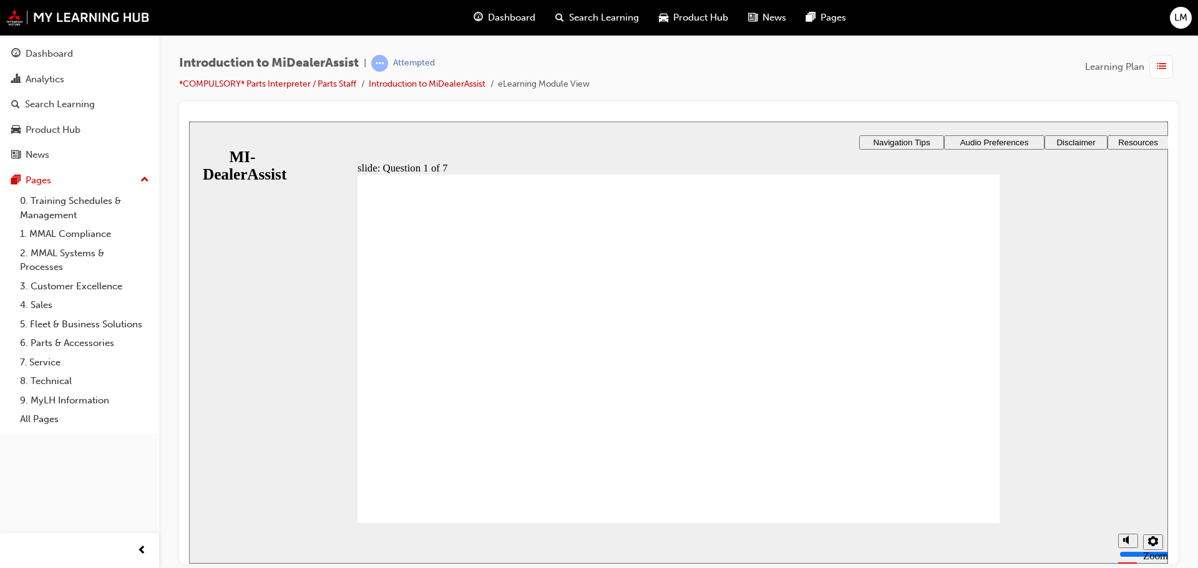
radio input "true"
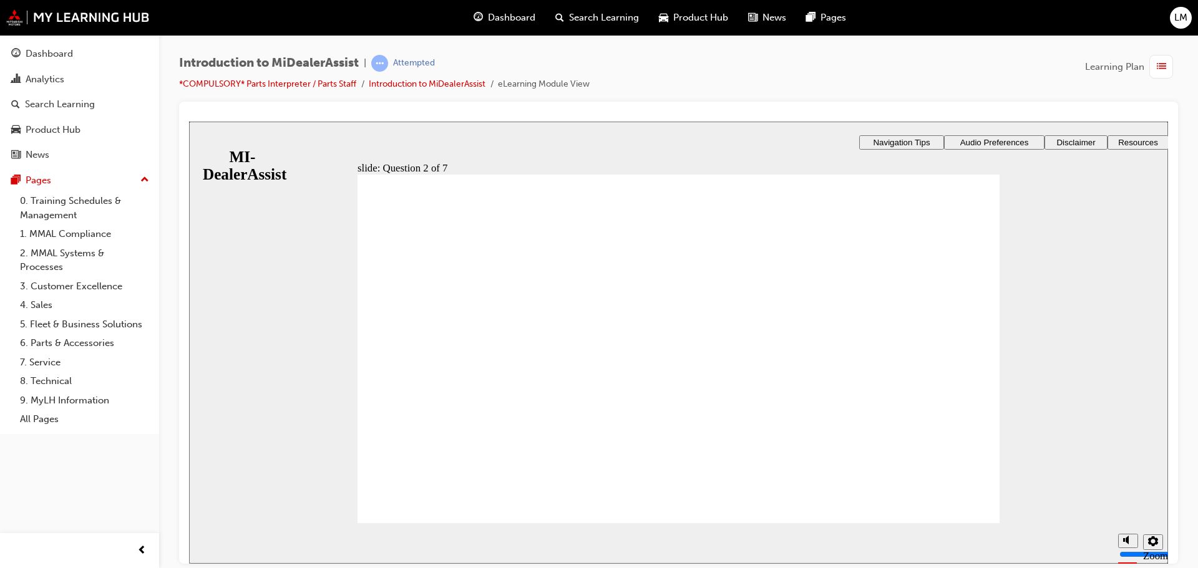
drag, startPoint x: 452, startPoint y: 309, endPoint x: 454, endPoint y: 319, distance: 10.8
radio input "true"
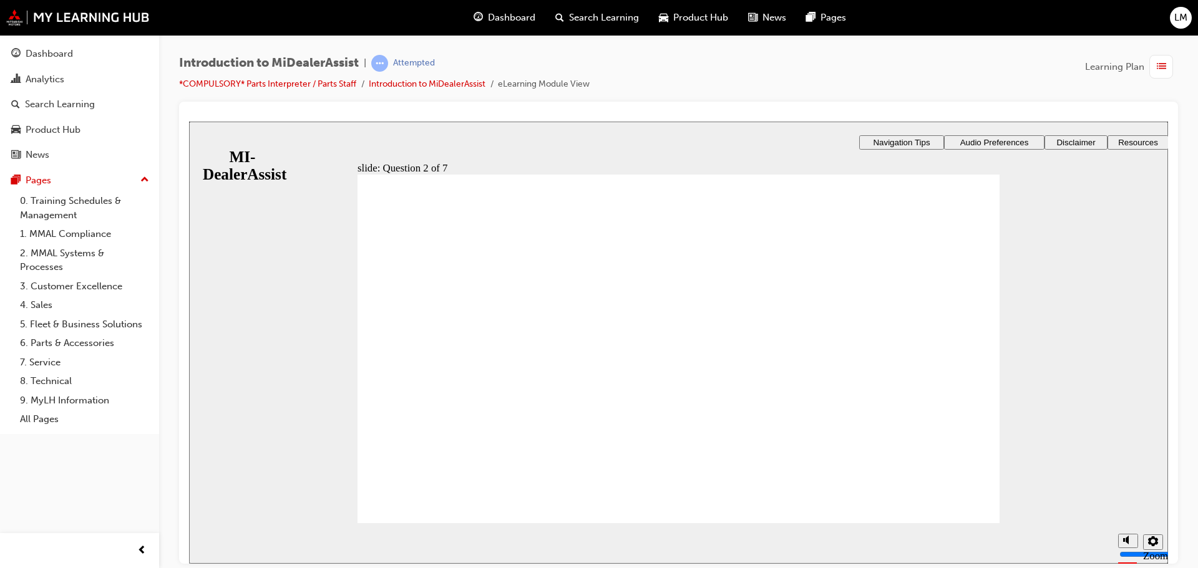
radio input "true"
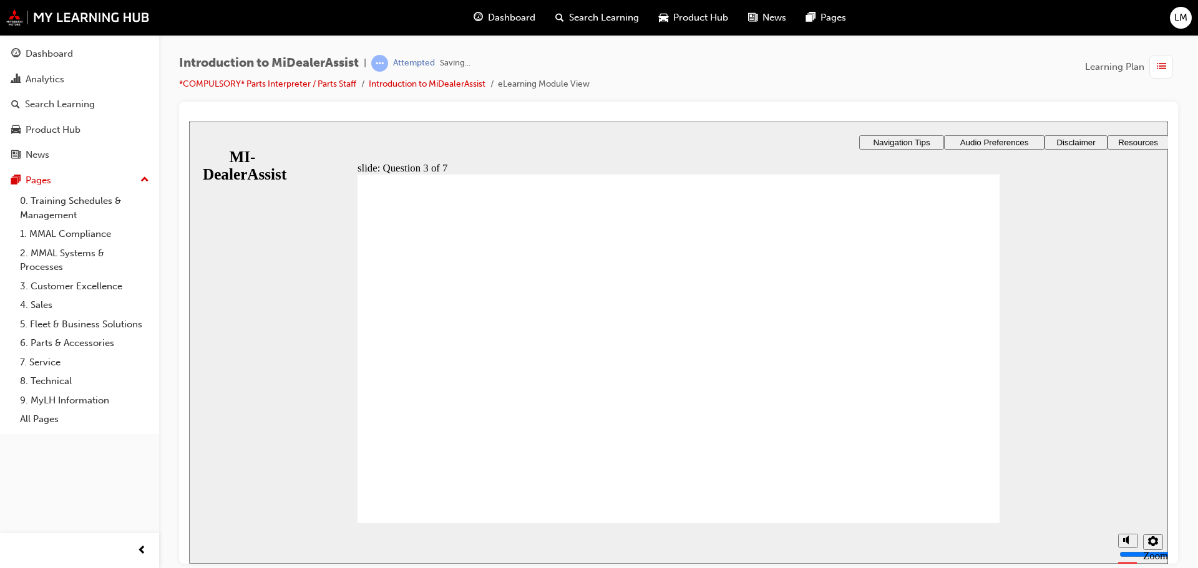
click at [910, 294] on div "slide: Question 4 of 7 Support tab Knowledge Base Notifications Cases Awaiting …" at bounding box center [678, 392] width 979 height 543
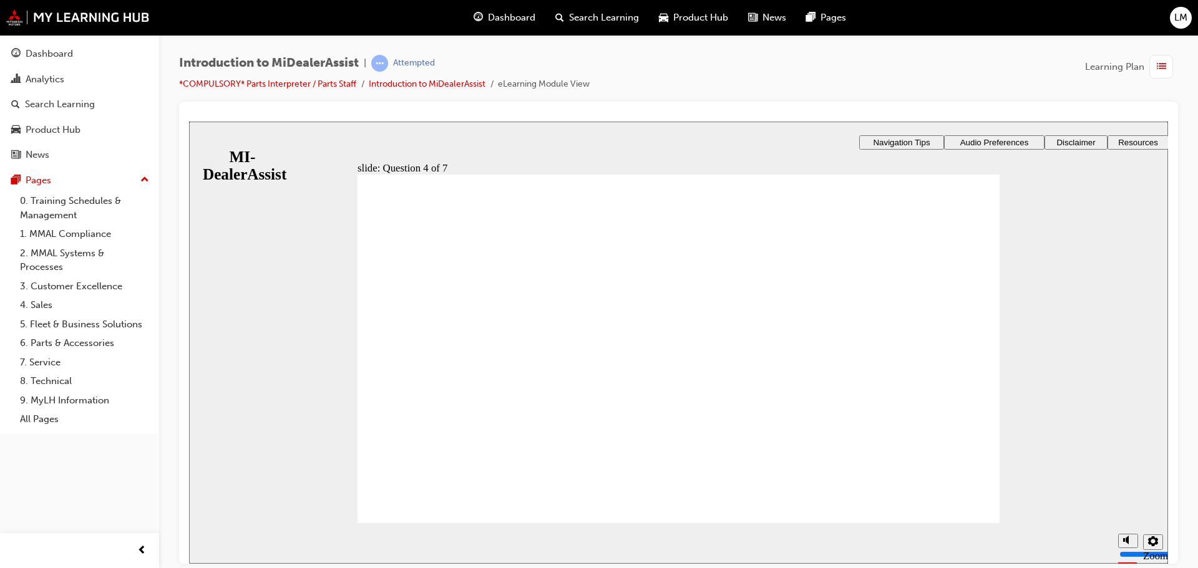
radio input "true"
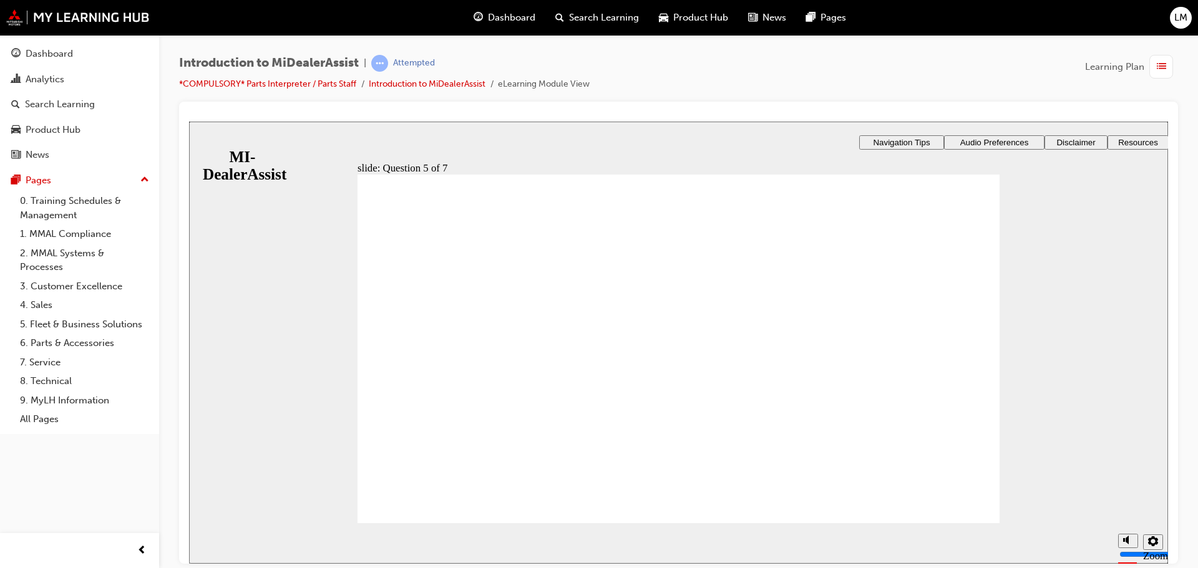
checkbox input "true"
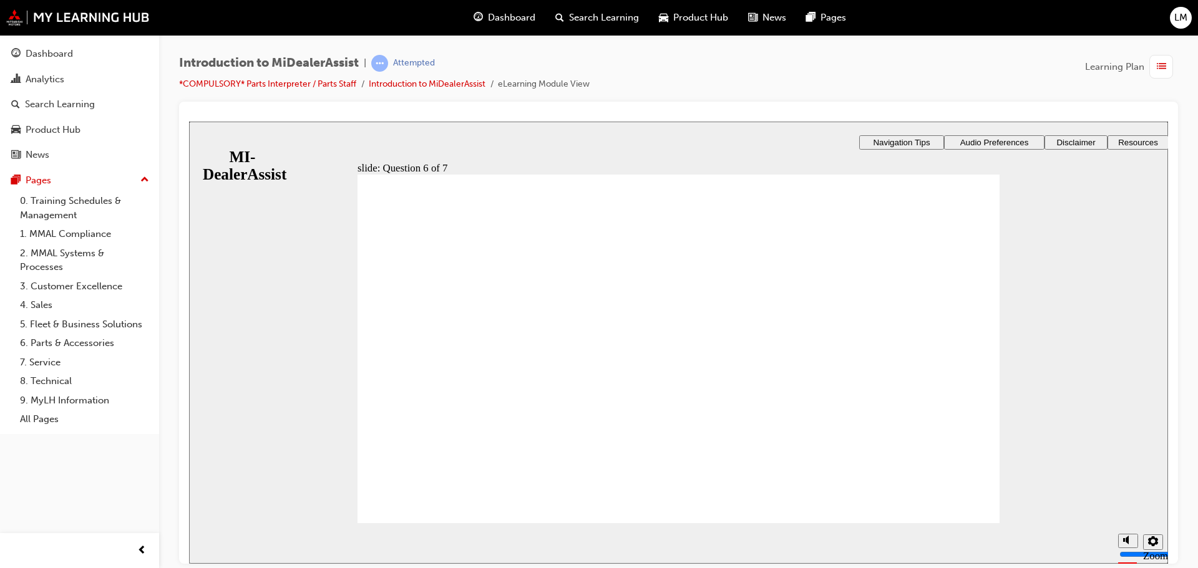
radio input "true"
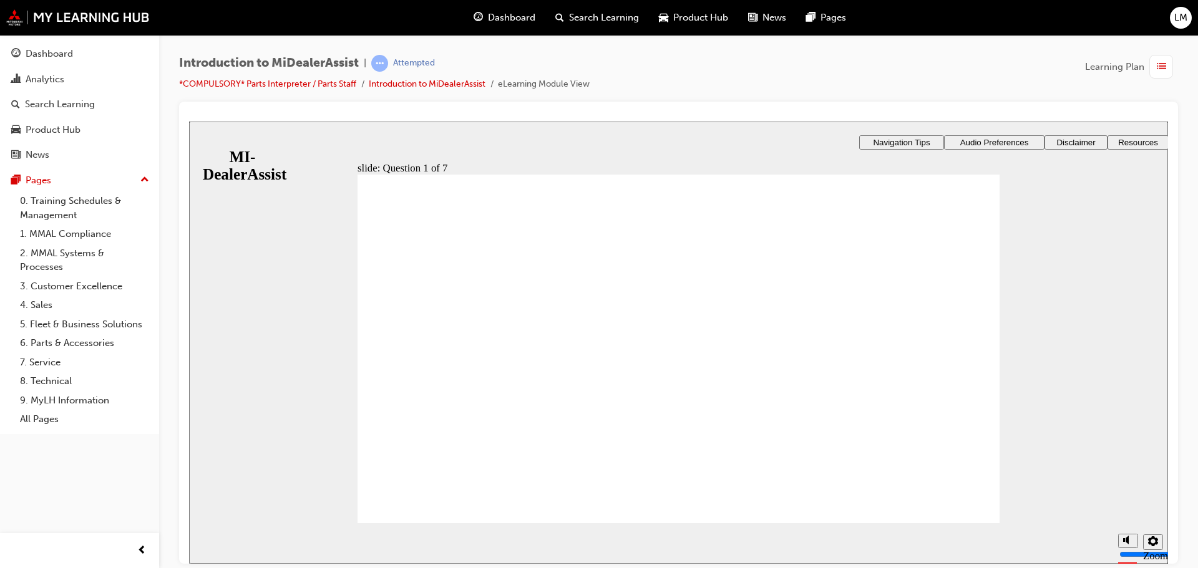
radio input "false"
radio input "true"
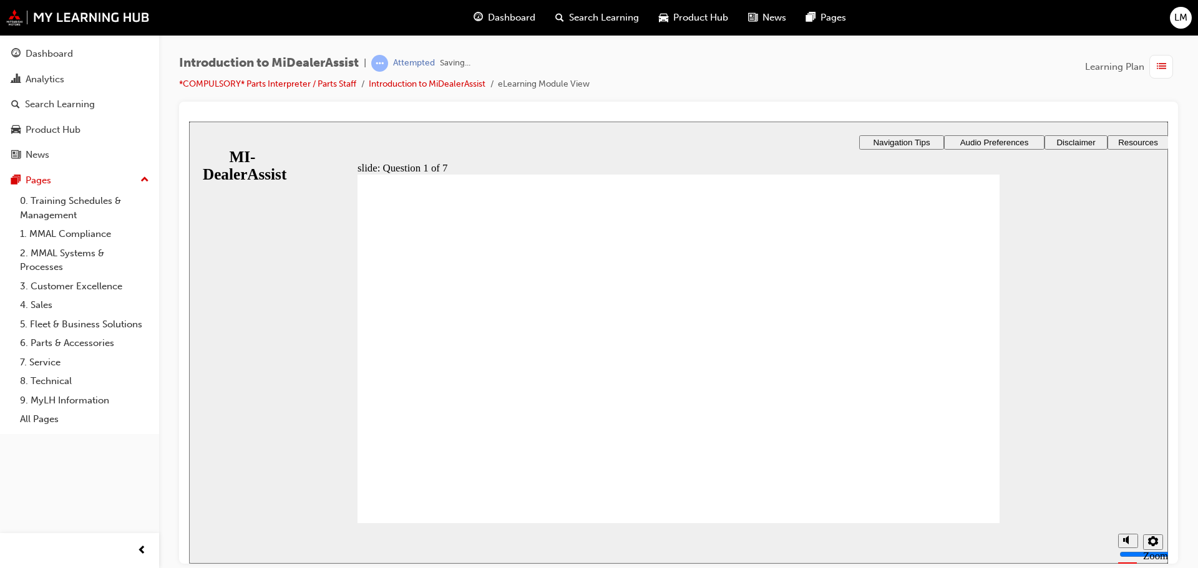
radio input "true"
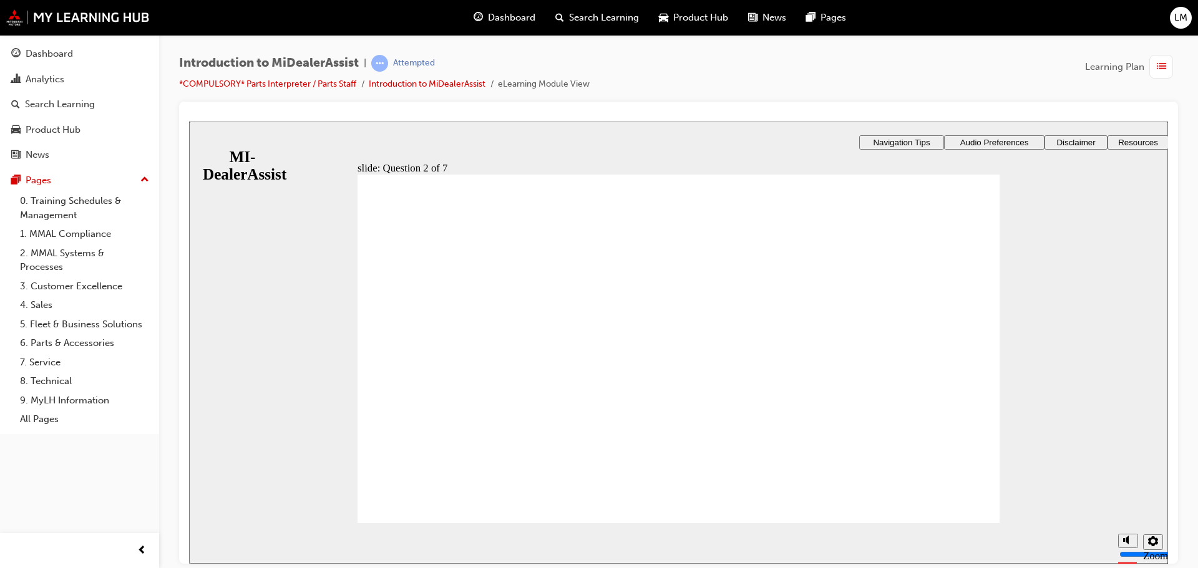
radio input "true"
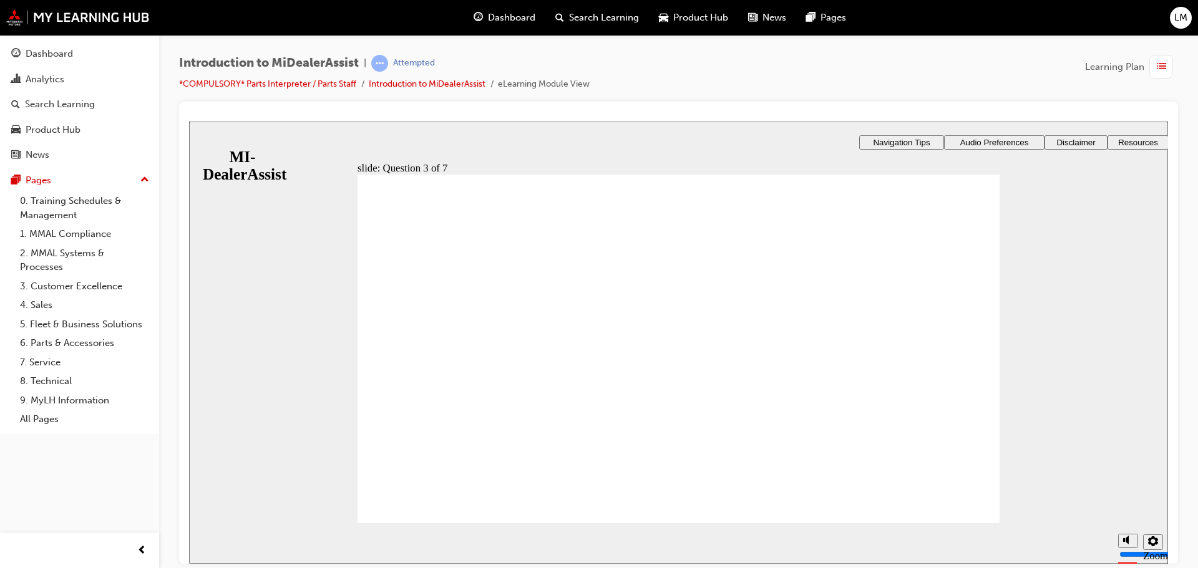
radio input "true"
drag, startPoint x: 495, startPoint y: 366, endPoint x: 501, endPoint y: 381, distance: 16.2
radio input "false"
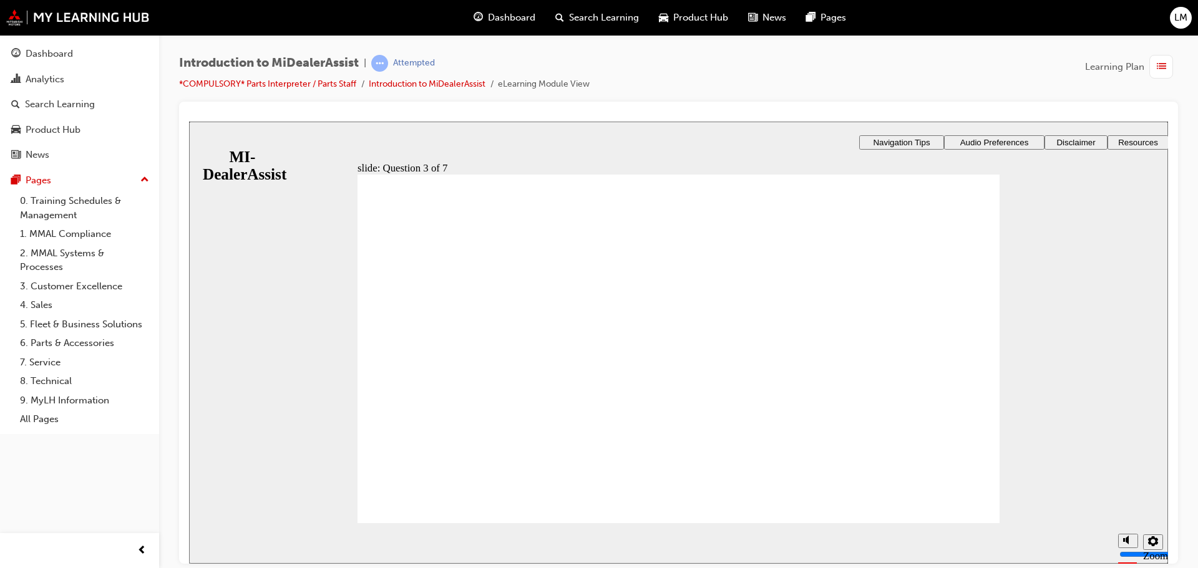
radio input "true"
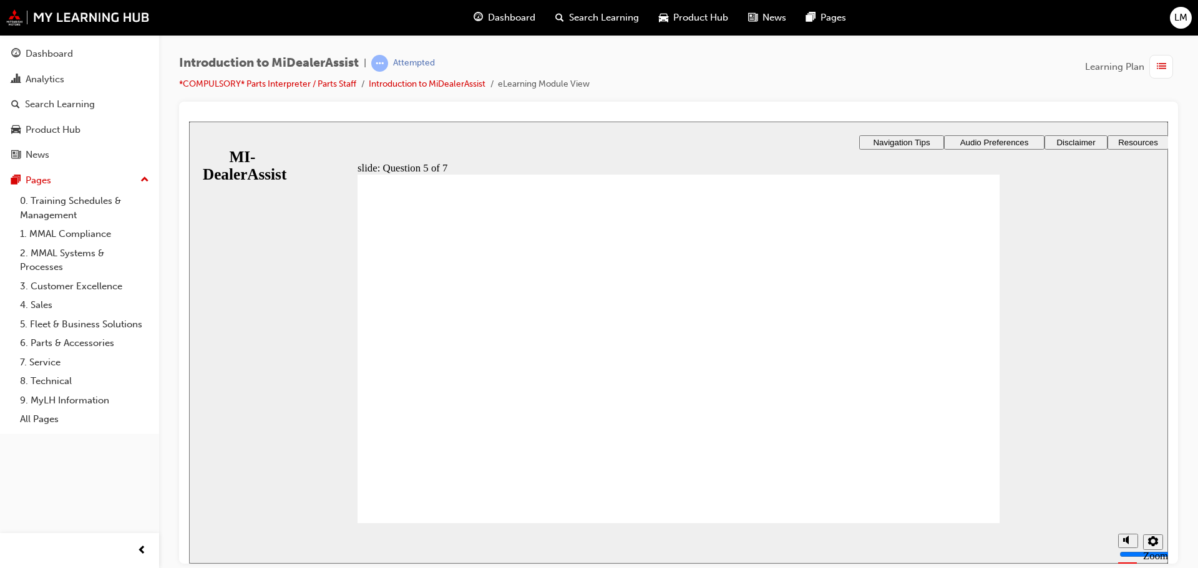
radio input "true"
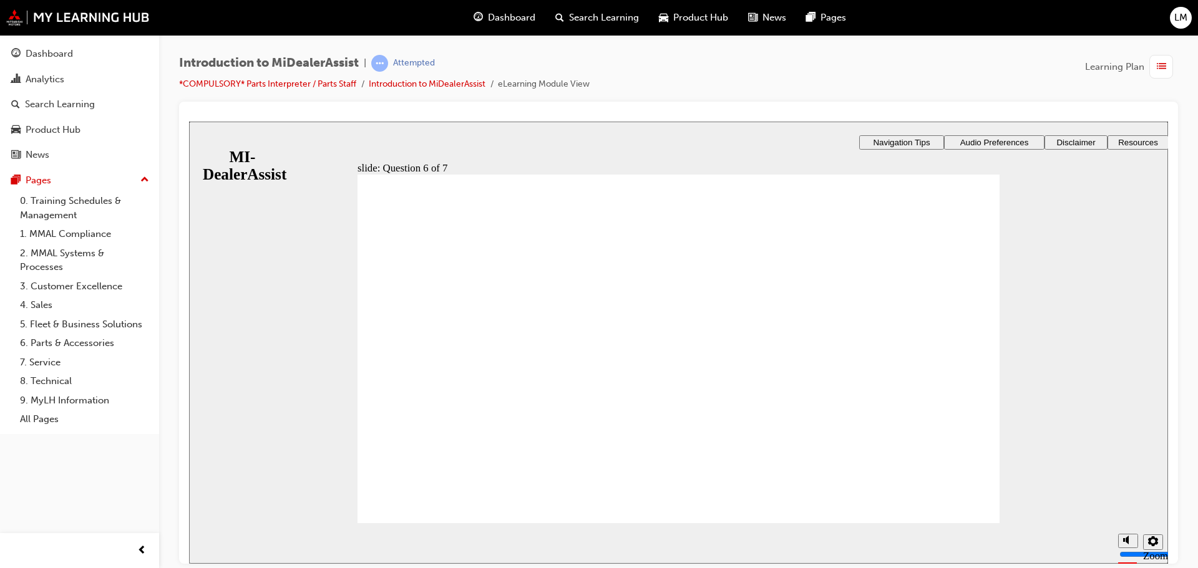
checkbox input "true"
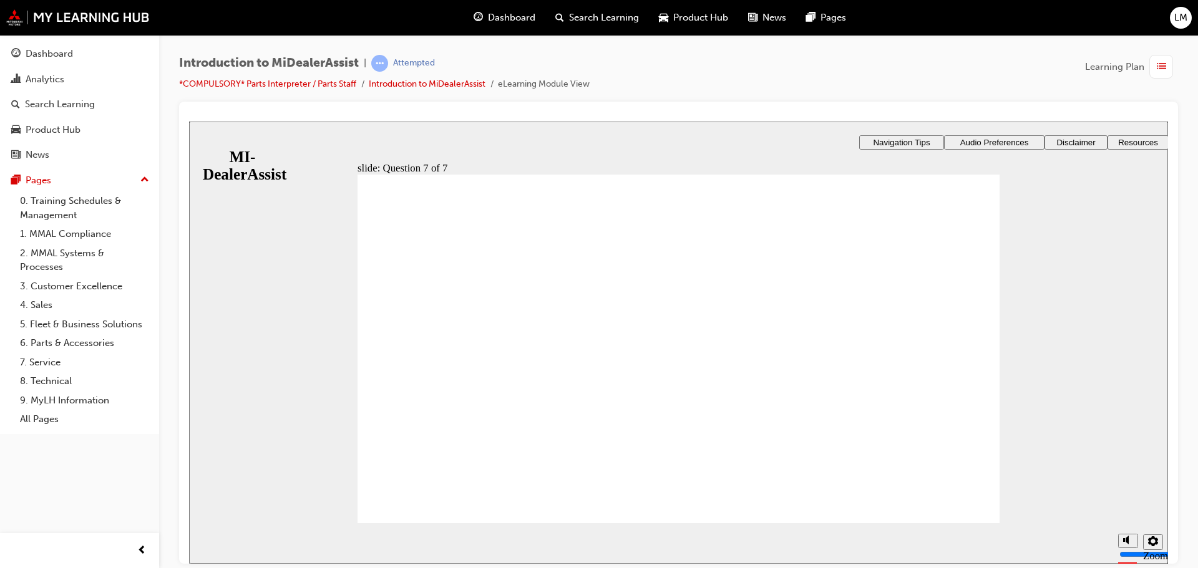
radio input "true"
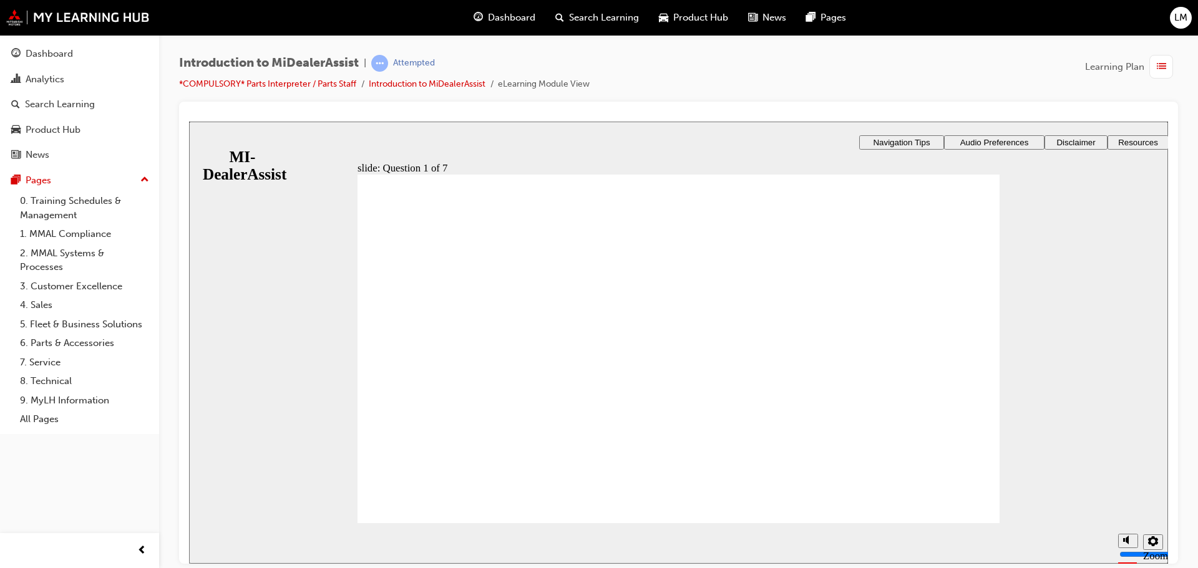
radio input "true"
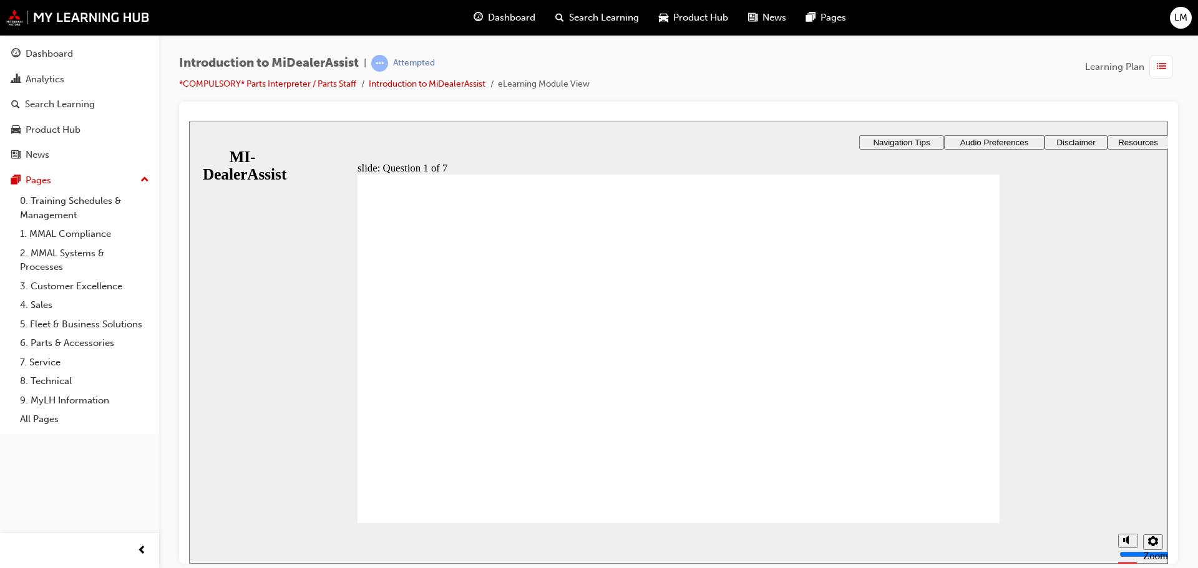
radio input "true"
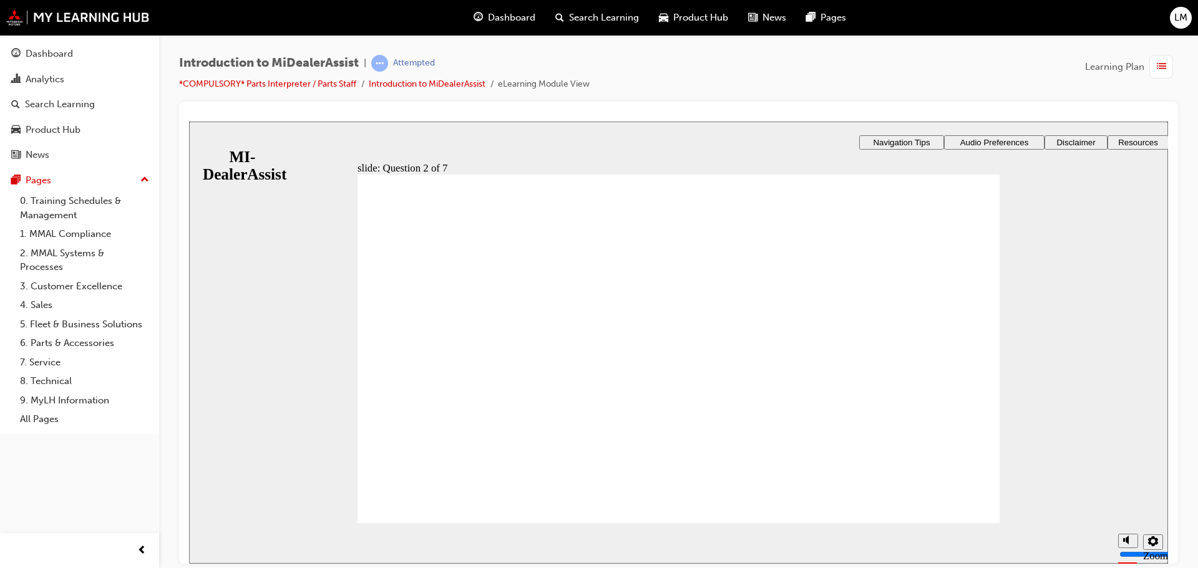
radio input "true"
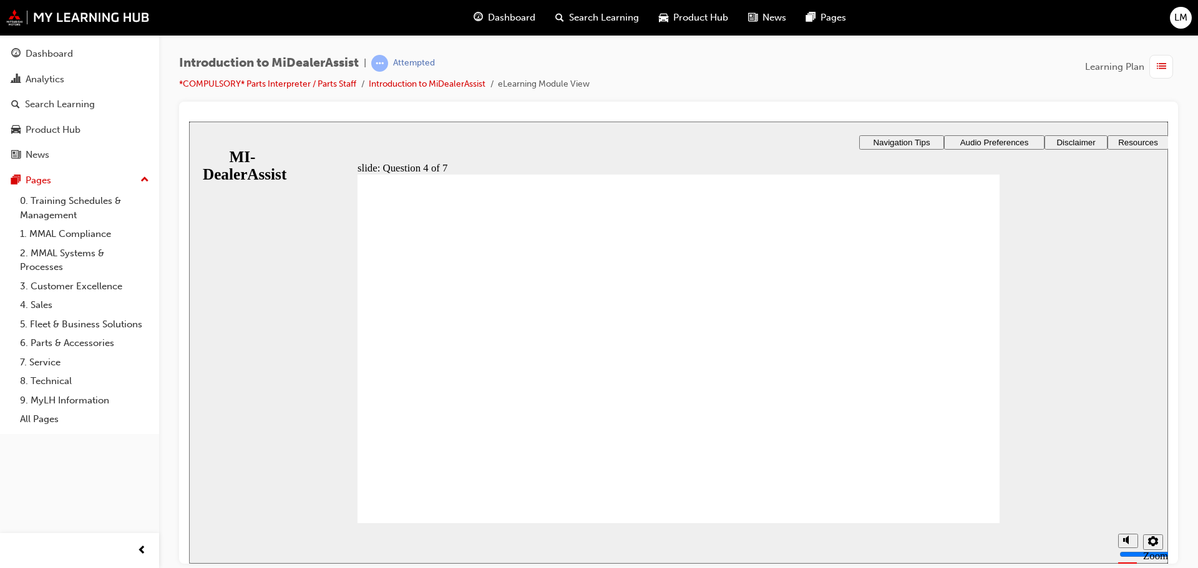
drag, startPoint x: 444, startPoint y: 308, endPoint x: 431, endPoint y: 304, distance: 13.2
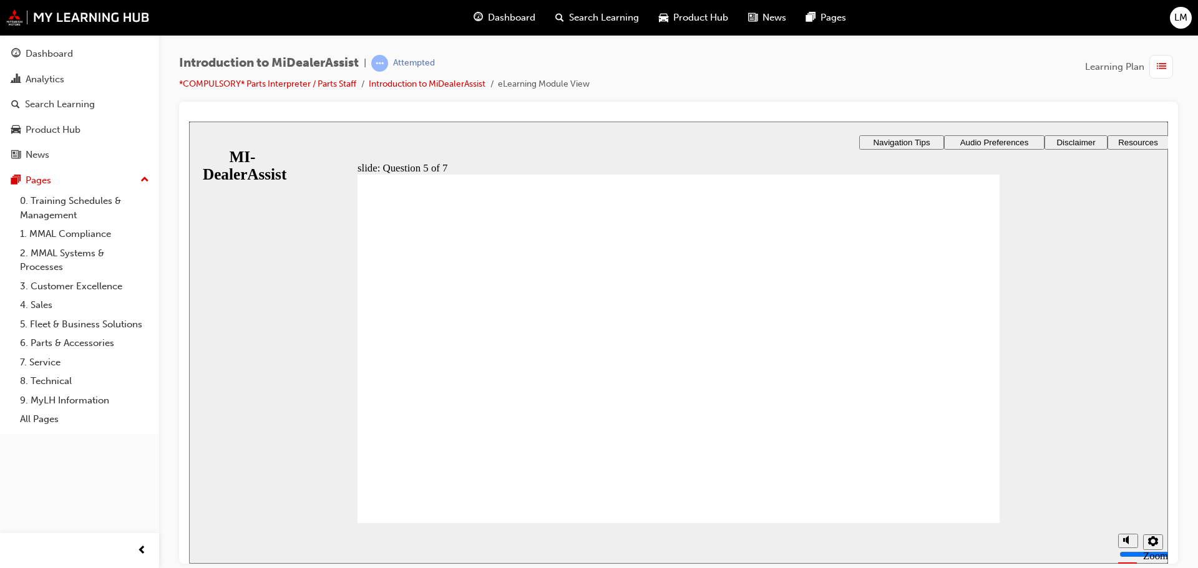
radio input "true"
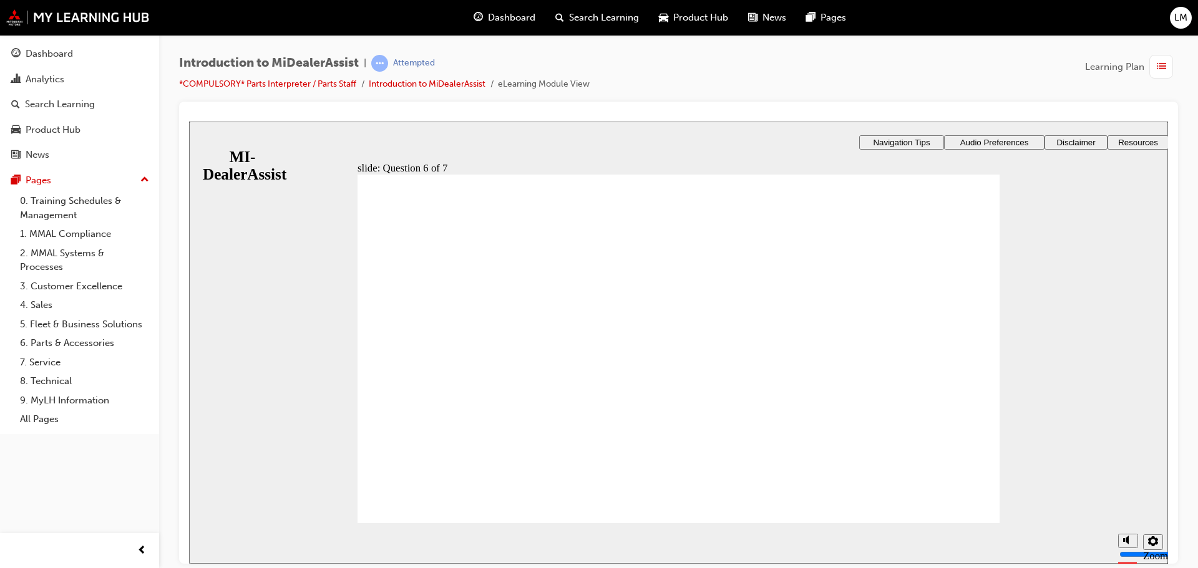
checkbox input "true"
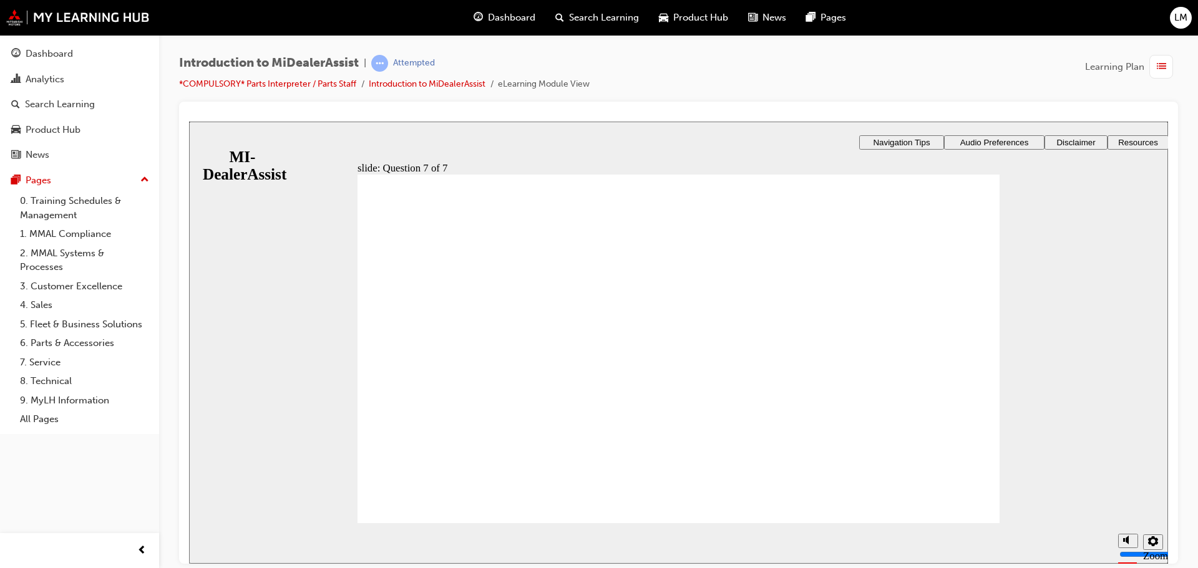
radio input "true"
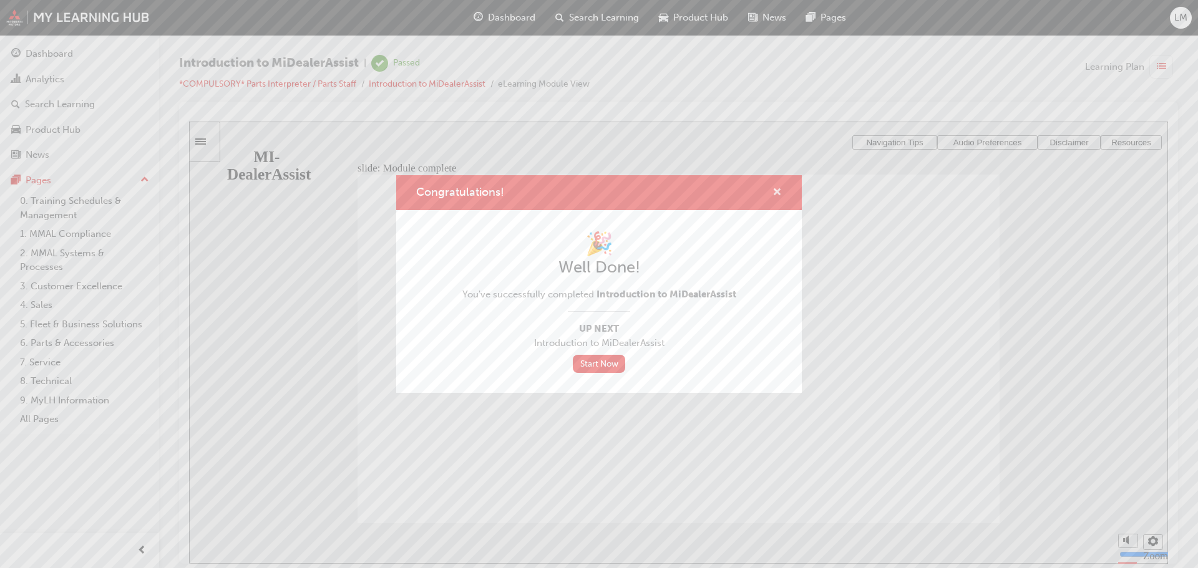
click at [774, 192] on span "cross-icon" at bounding box center [776, 193] width 9 height 11
